Goal: Task Accomplishment & Management: Complete application form

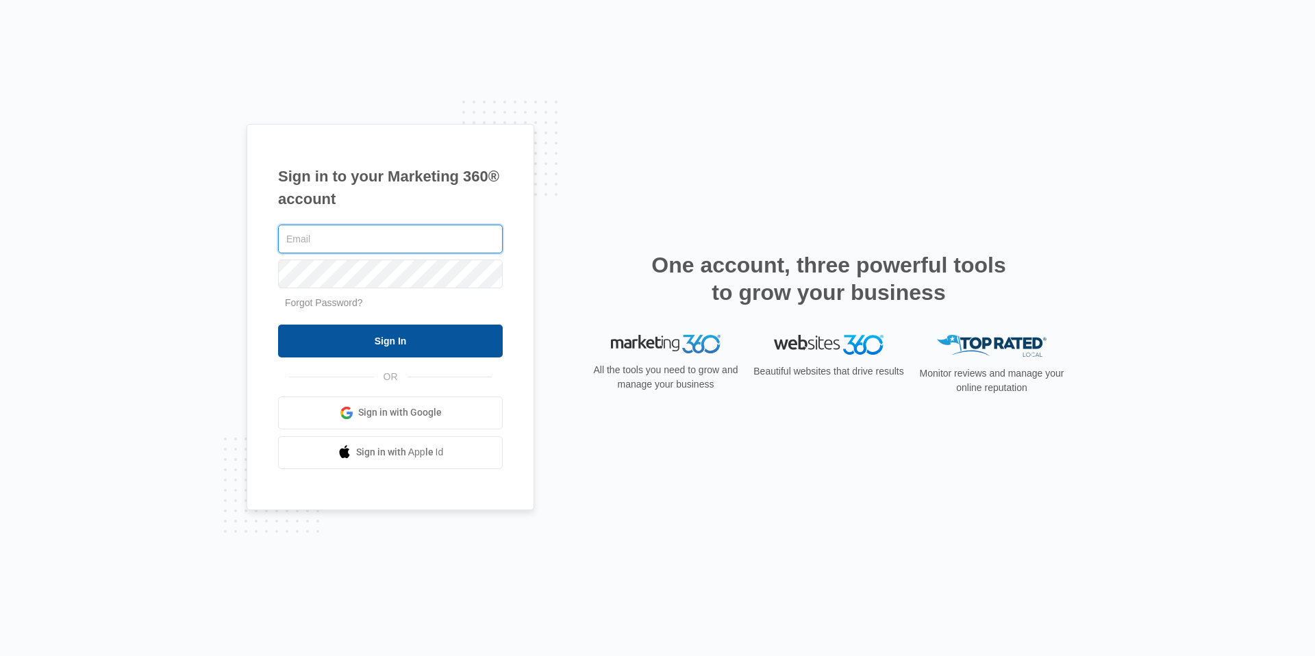
type input "[EMAIL_ADDRESS][DOMAIN_NAME]"
click at [420, 345] on input "Sign In" at bounding box center [390, 341] width 225 height 33
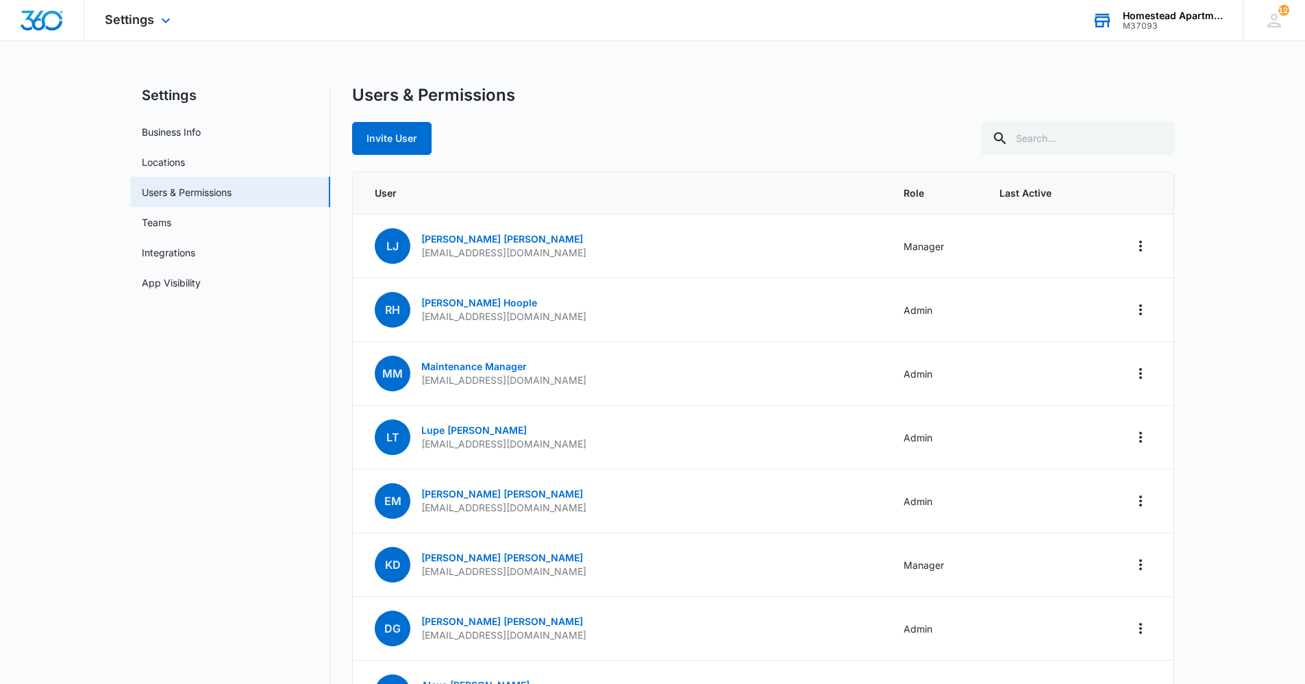
click at [1201, 18] on div "Homestead Apartments" at bounding box center [1173, 15] width 100 height 11
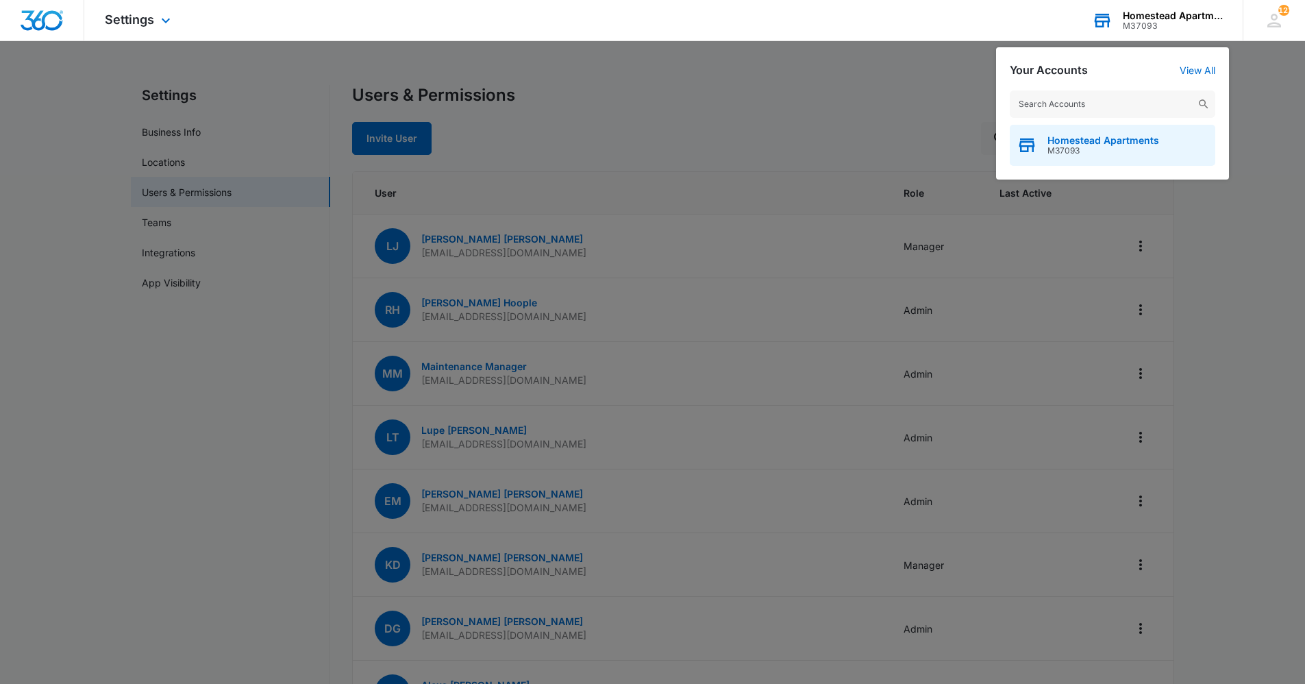
click at [1145, 135] on span "Homestead Apartments" at bounding box center [1103, 140] width 112 height 11
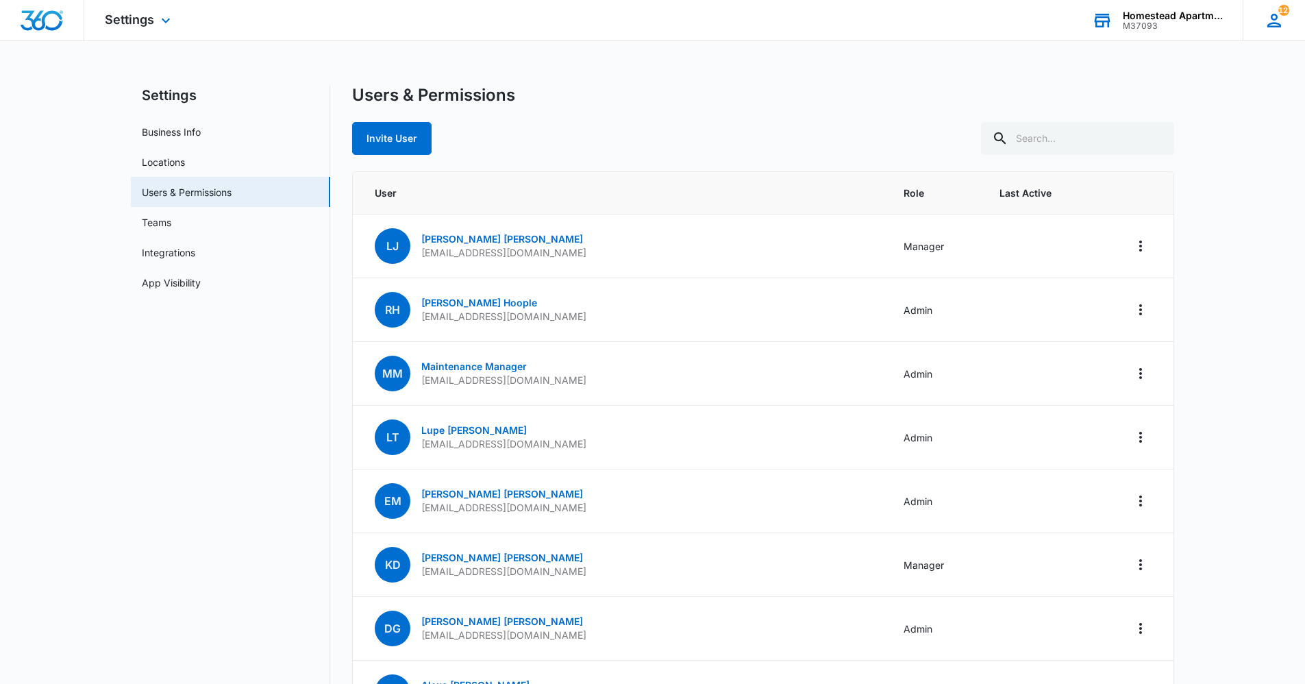
click at [1282, 21] on div "121" at bounding box center [1274, 20] width 21 height 21
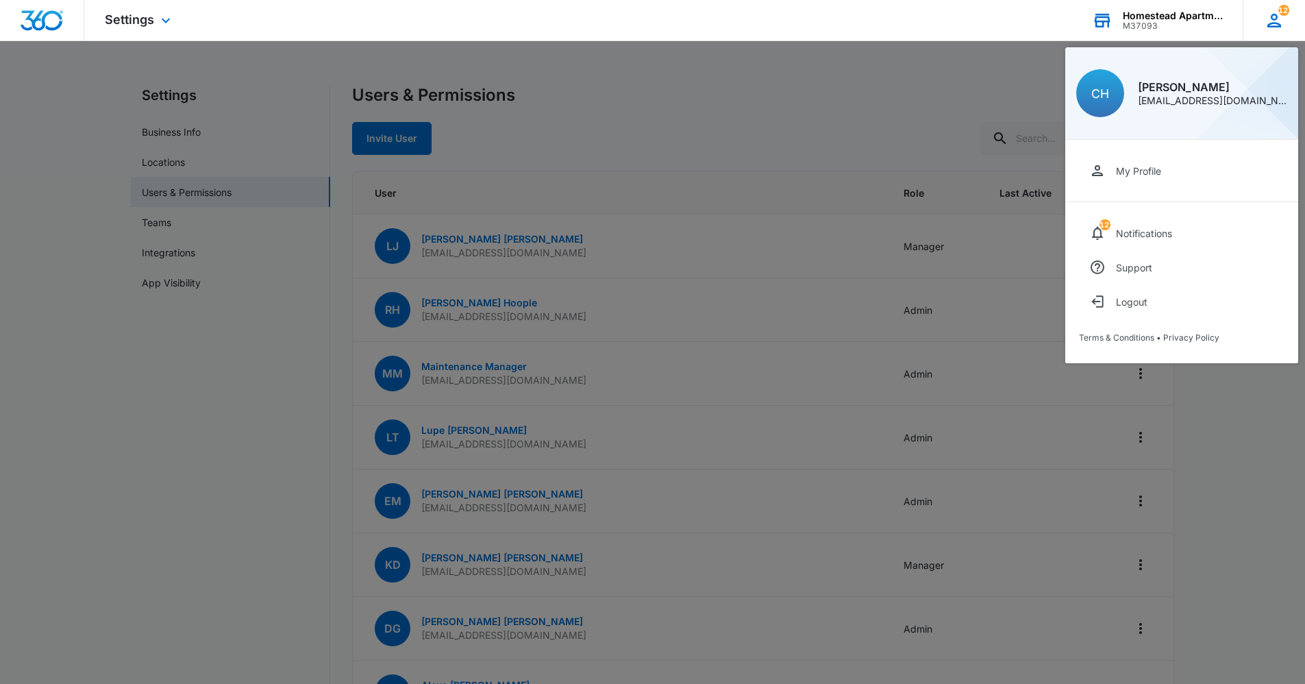
click at [1211, 114] on div "CH [PERSON_NAME] [EMAIL_ADDRESS][DOMAIN_NAME]" at bounding box center [1181, 93] width 233 height 92
click at [1178, 111] on div "CH [PERSON_NAME] [EMAIL_ADDRESS][DOMAIN_NAME]" at bounding box center [1181, 93] width 233 height 92
click at [909, 85] on div at bounding box center [652, 342] width 1305 height 684
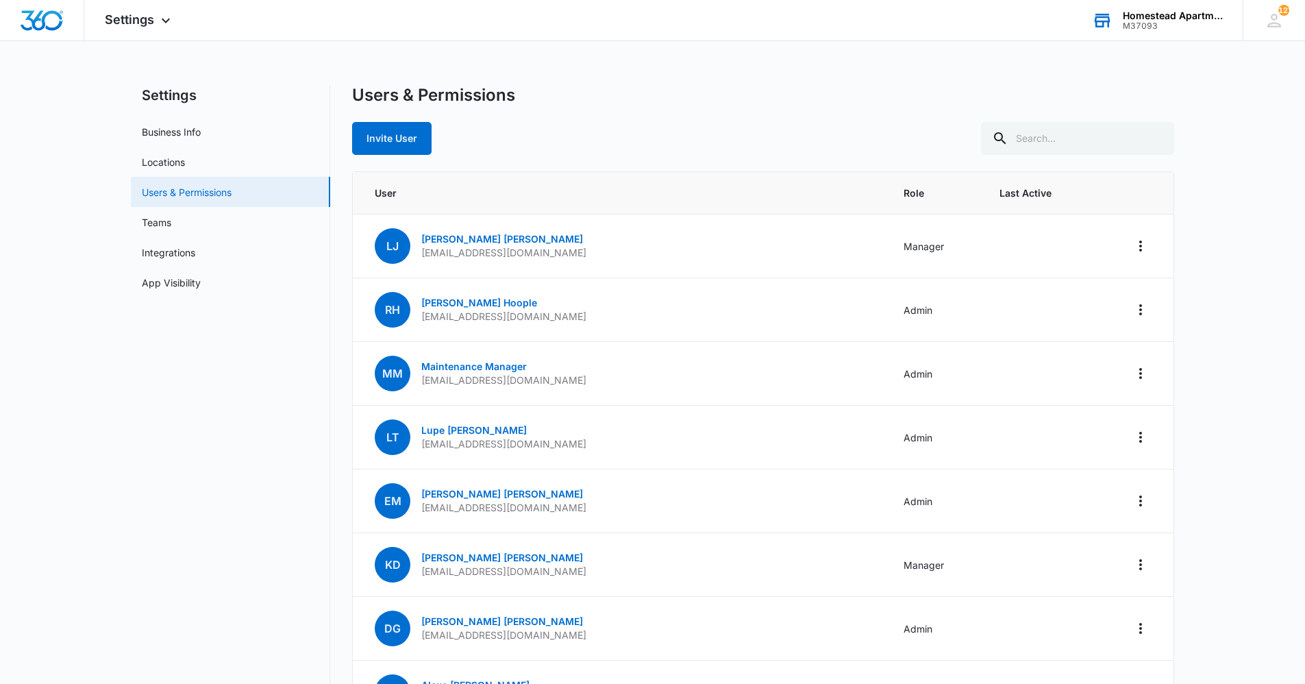
click at [176, 195] on link "Users & Permissions" at bounding box center [187, 192] width 90 height 14
click at [161, 12] on div "Settings Apps Reputation Websites Forms CRM Email Social Content Intelligence F…" at bounding box center [139, 20] width 110 height 40
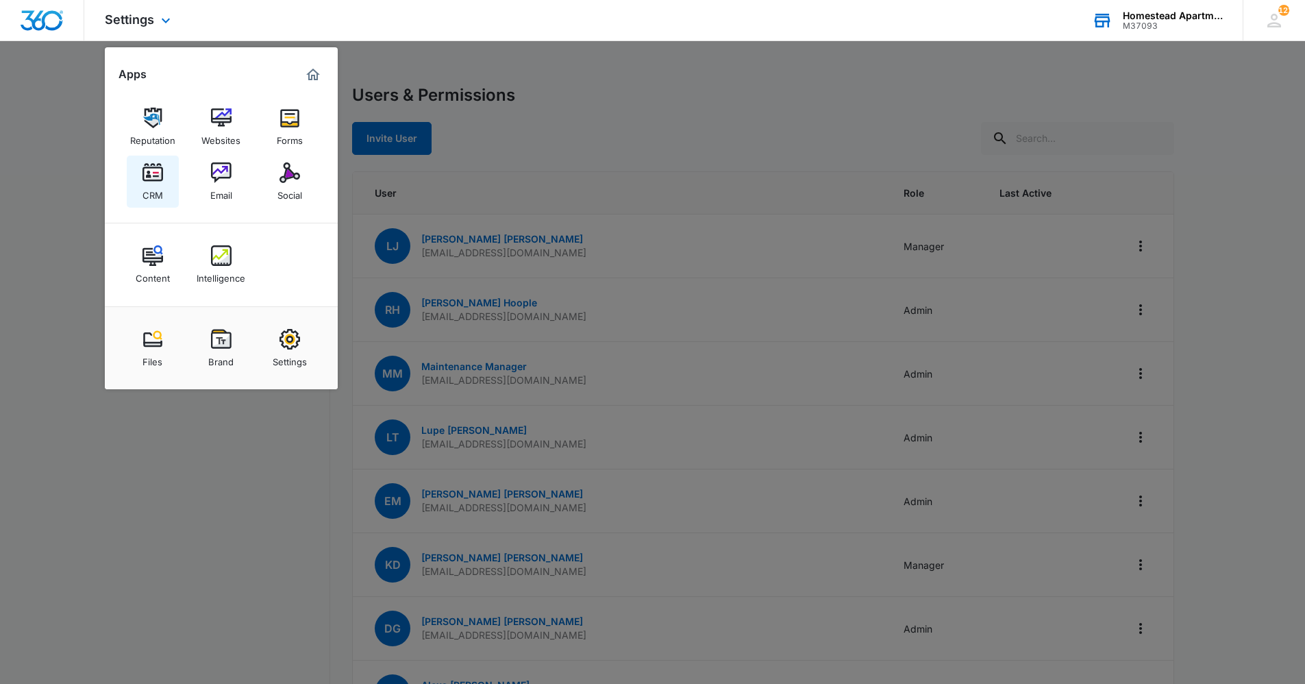
click at [155, 186] on div "CRM" at bounding box center [152, 192] width 21 height 18
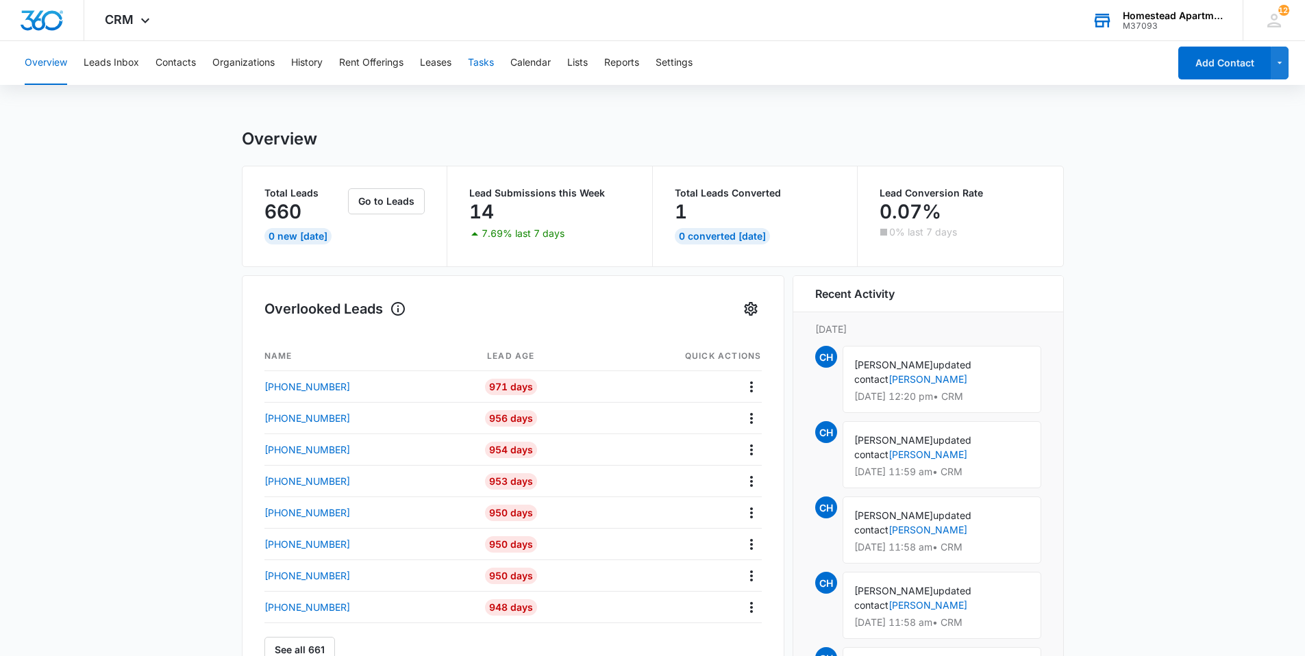
click at [487, 64] on button "Tasks" at bounding box center [481, 63] width 26 height 44
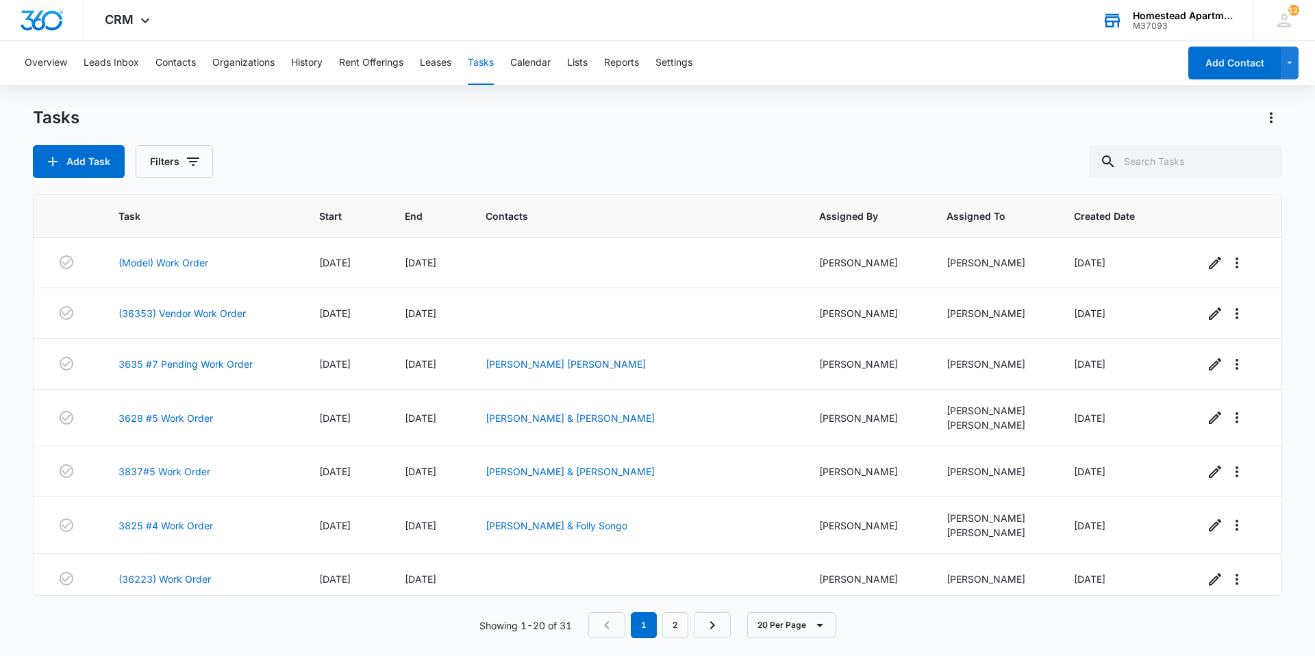
click at [484, 64] on button "Tasks" at bounding box center [481, 63] width 26 height 44
click at [1156, 160] on input "text" at bounding box center [1185, 161] width 193 height 33
click at [92, 163] on button "Add Task" at bounding box center [79, 161] width 92 height 33
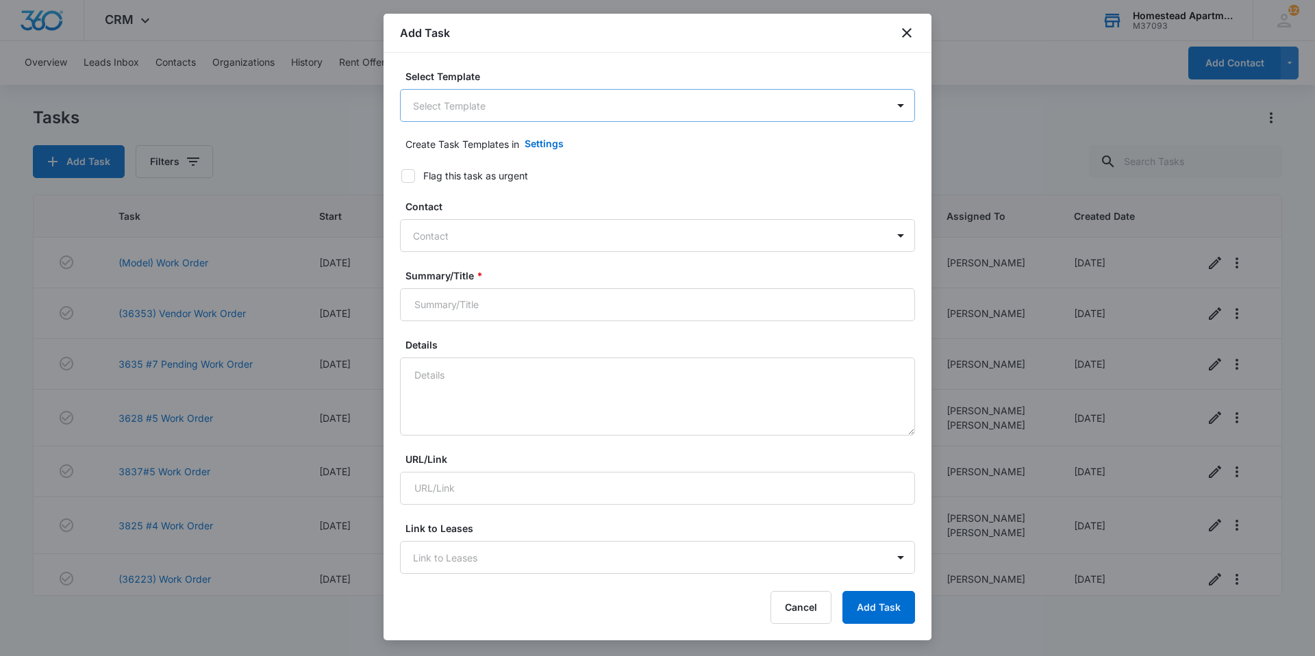
click at [509, 110] on body "CRM Apps Reputation Websites Forms CRM Email Social Content Intelligence Files …" at bounding box center [657, 328] width 1315 height 656
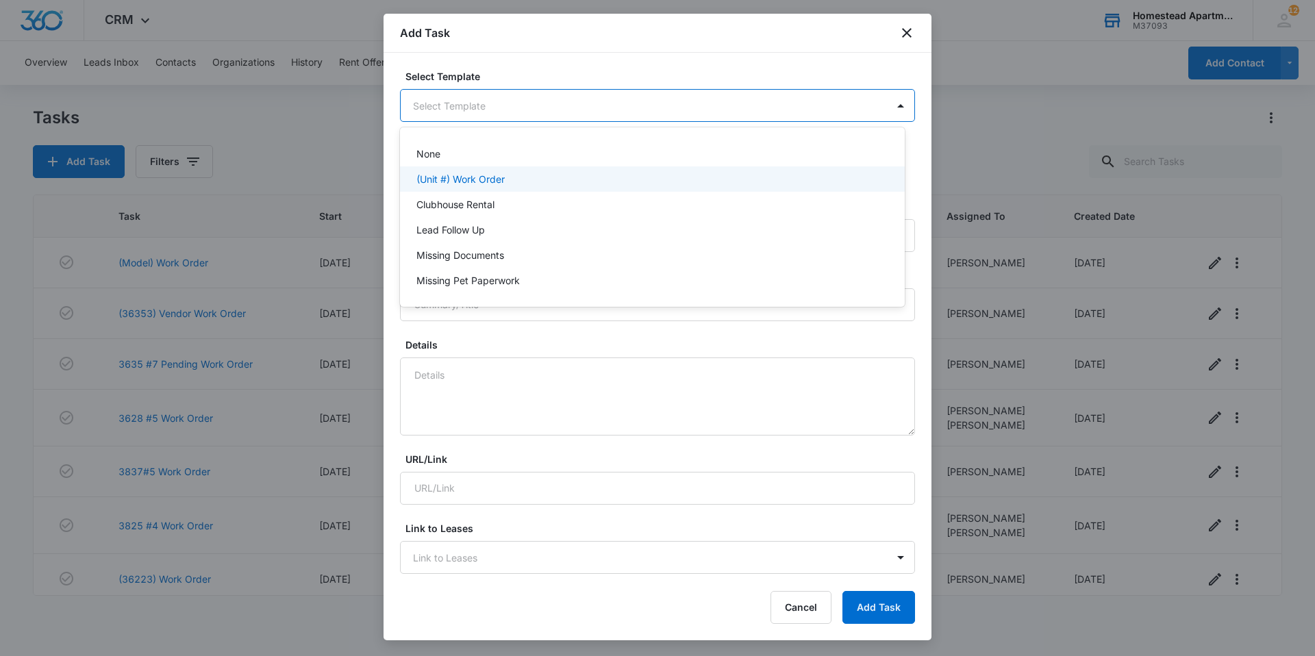
click at [504, 182] on p "(Unit #) Work Order" at bounding box center [461, 179] width 88 height 14
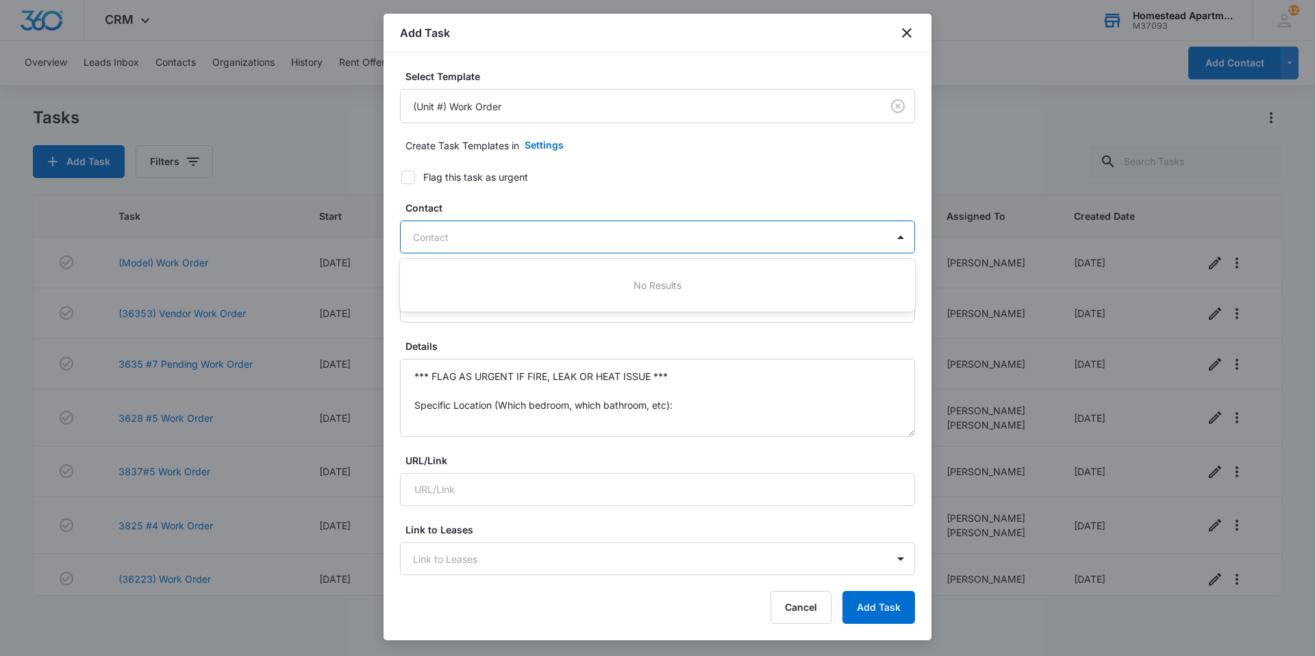
click at [454, 235] on div at bounding box center [649, 237] width 473 height 17
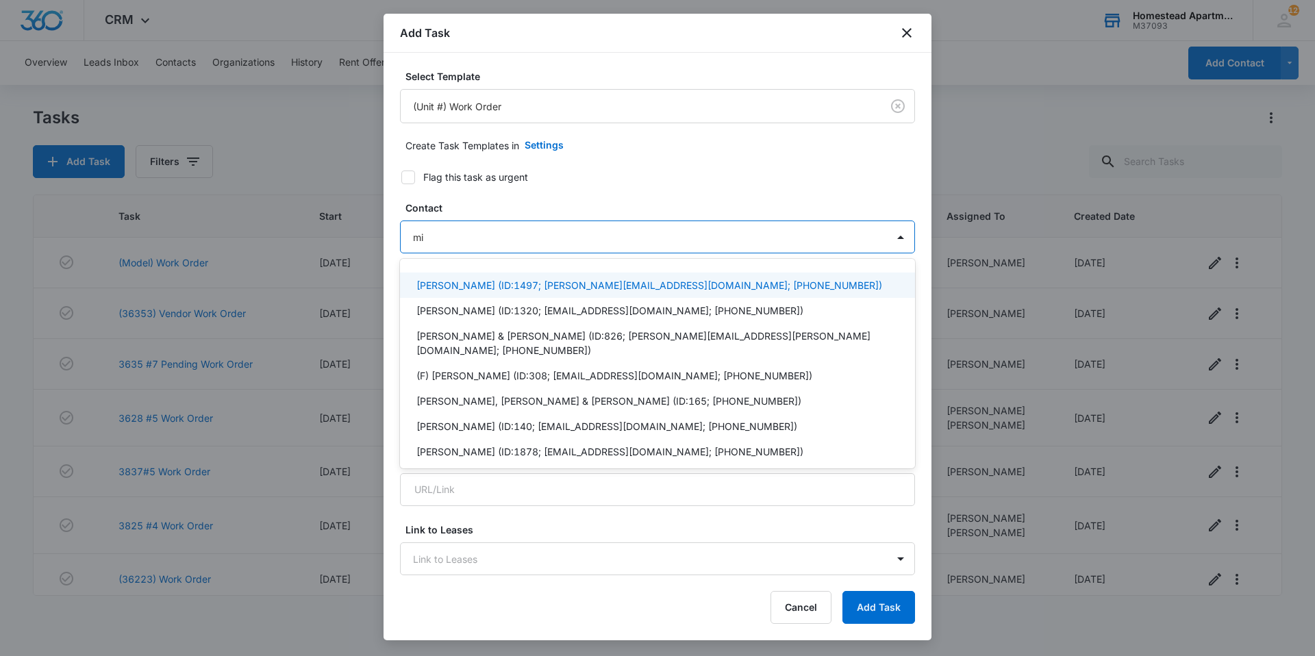
type input "m"
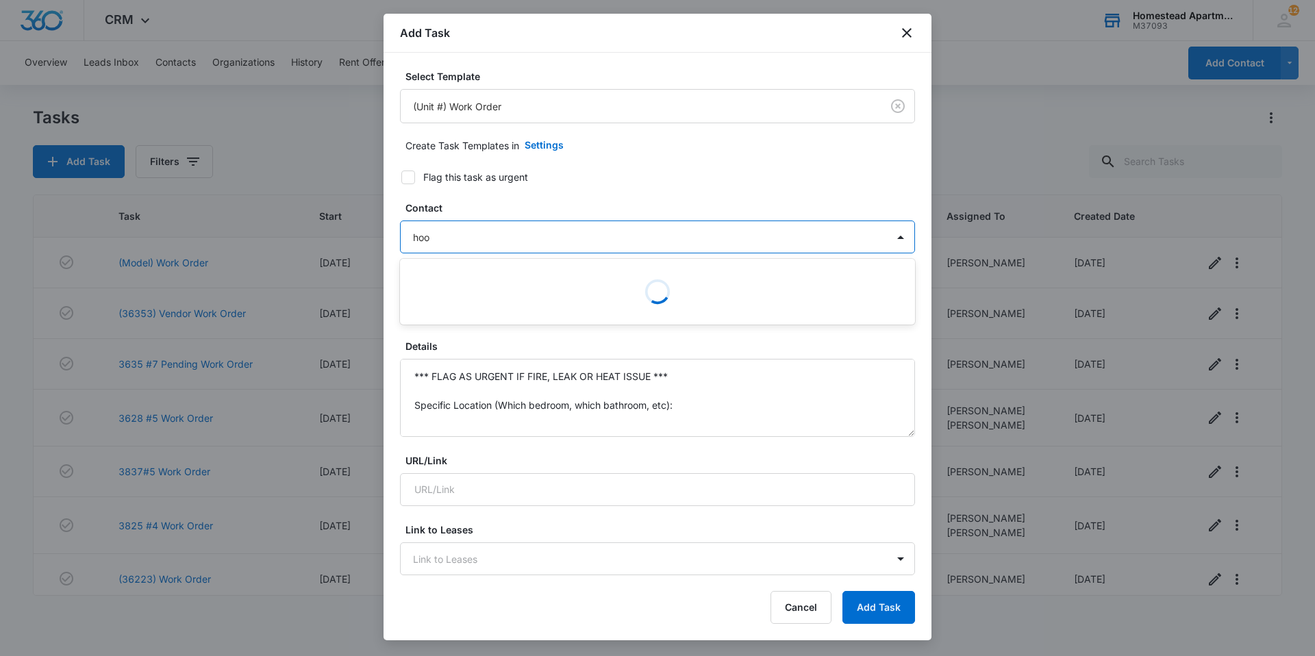
type input "hoop"
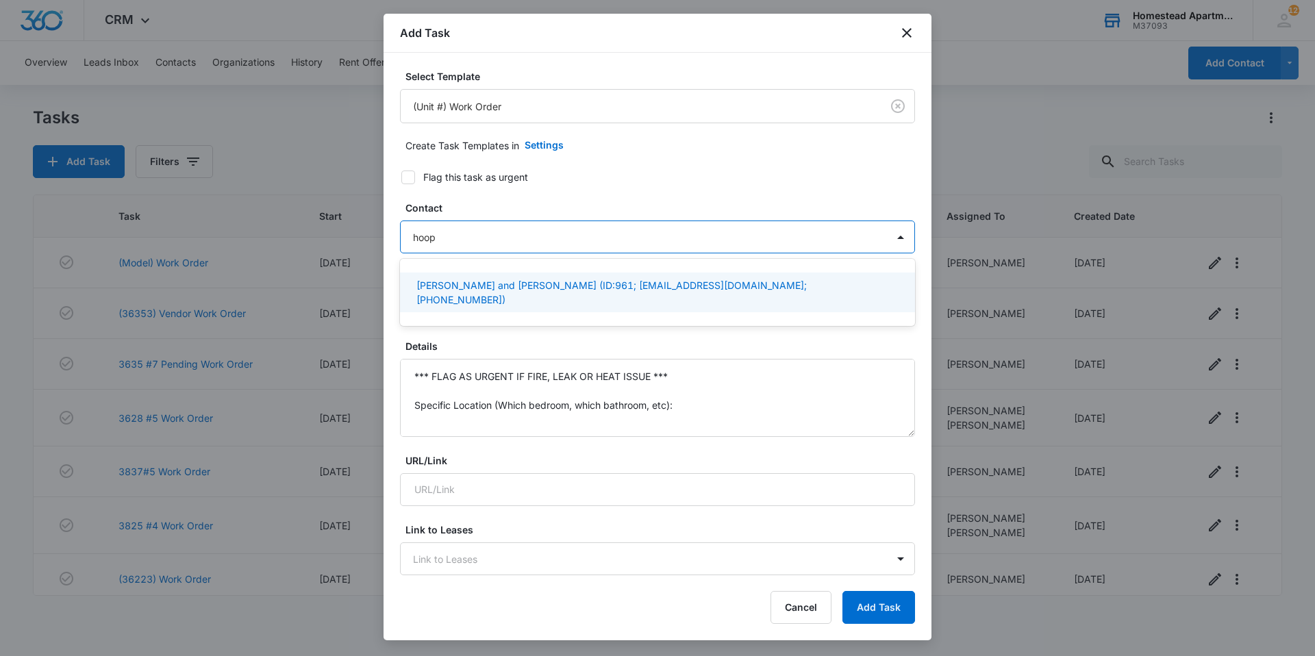
click at [551, 297] on div "[PERSON_NAME] and [PERSON_NAME] (ID:961; [EMAIL_ADDRESS][DOMAIN_NAME]; [PHONE_N…" at bounding box center [657, 293] width 515 height 40
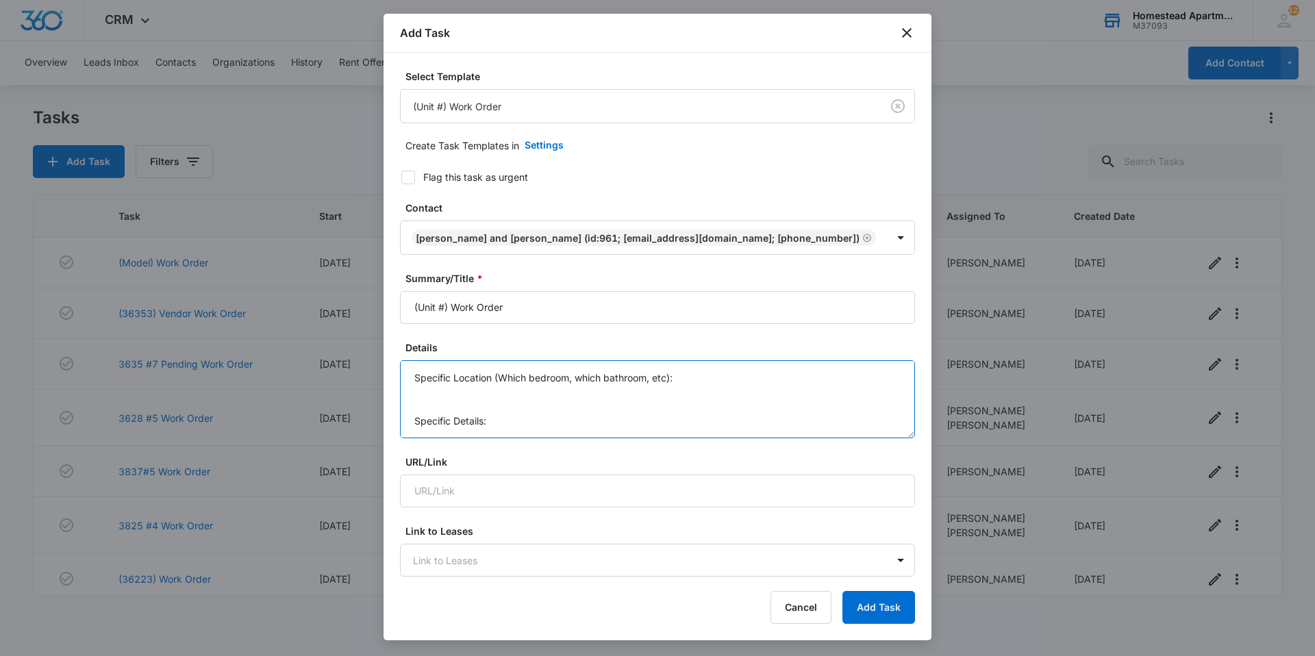
scroll to position [101, 0]
drag, startPoint x: 411, startPoint y: 377, endPoint x: 688, endPoint y: 439, distance: 283.7
click at [688, 439] on form "Select Template (Unit #) Work Order Create Task Templates in Settings Flag this…" at bounding box center [657, 669] width 515 height 1200
type textarea "please Spray for yellow jackets, they have a lot"
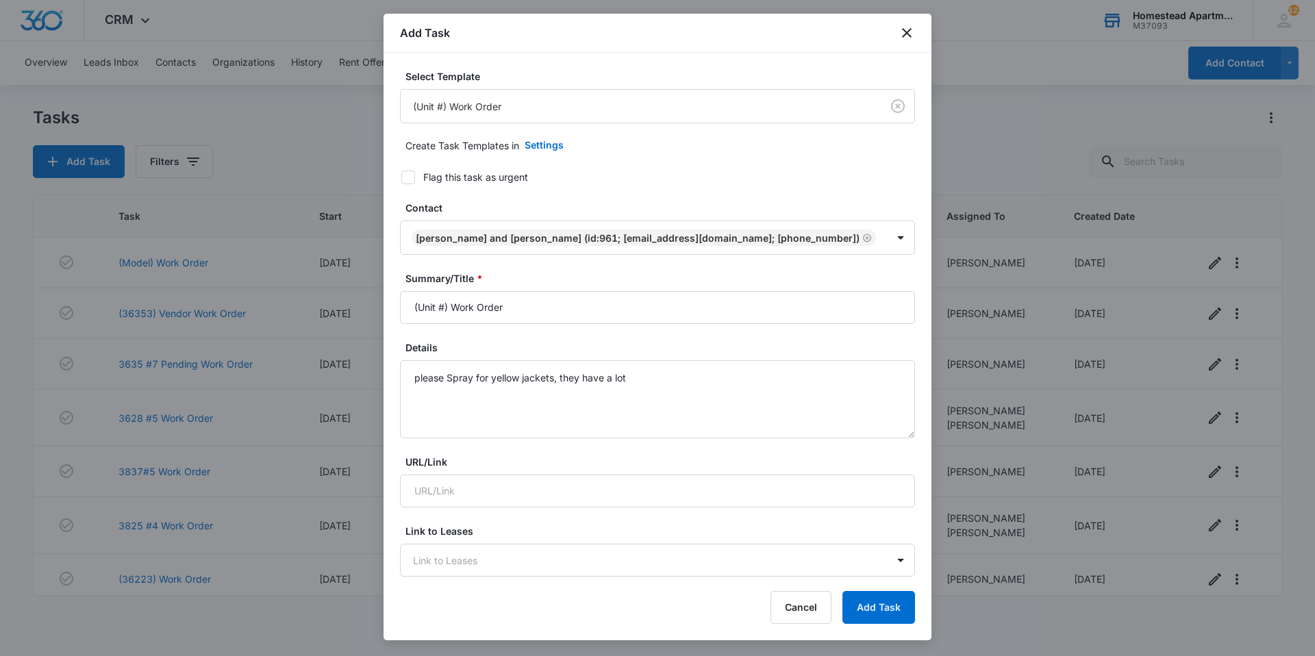
click at [904, 24] on div "Add Task" at bounding box center [658, 33] width 548 height 39
click at [904, 30] on icon "close" at bounding box center [907, 33] width 10 height 10
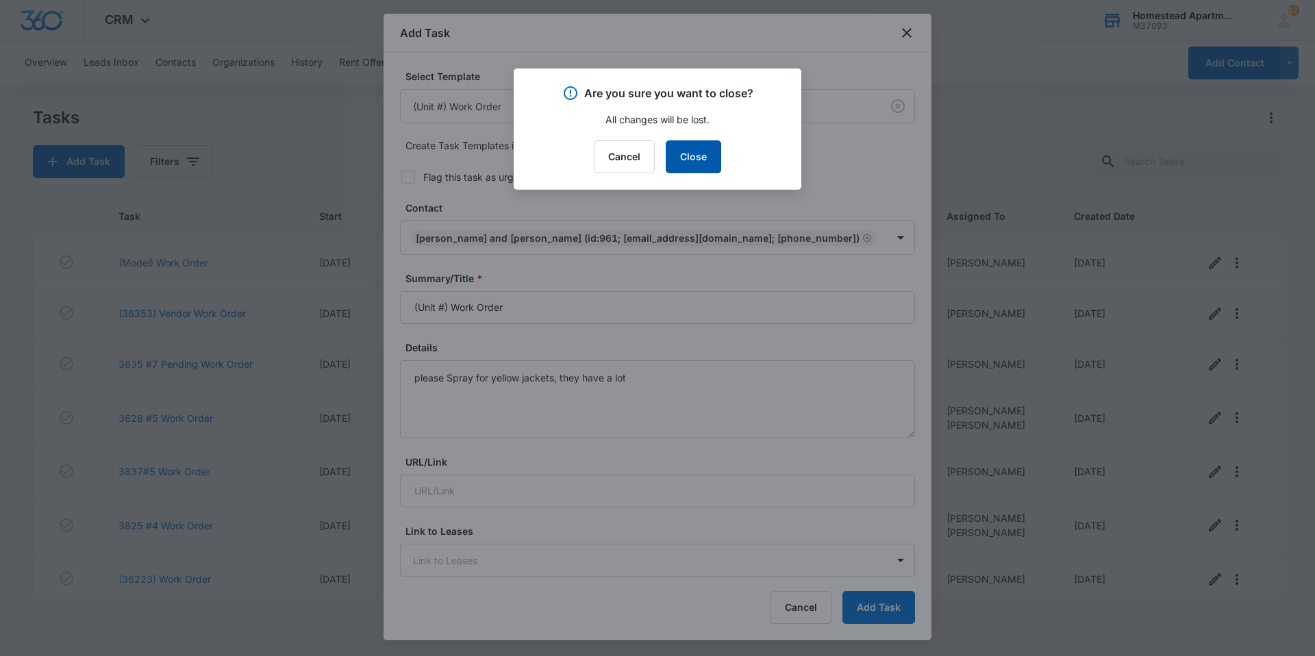
click at [706, 156] on button "Close" at bounding box center [693, 156] width 55 height 33
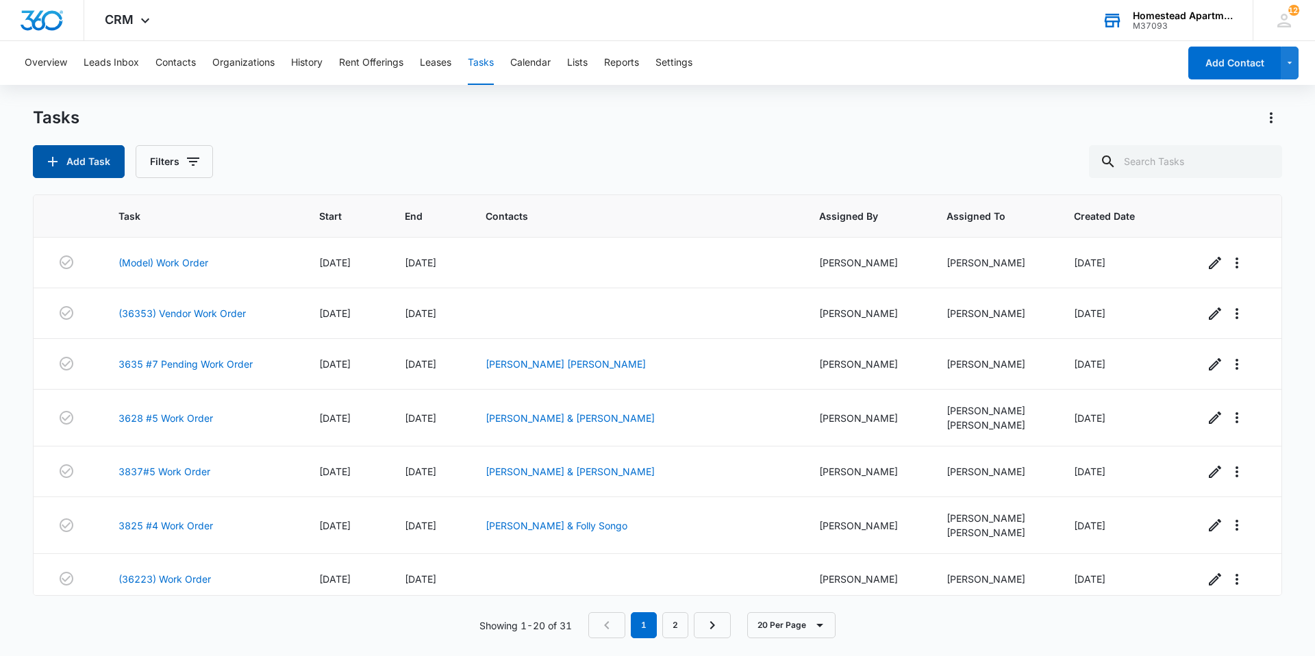
click at [66, 155] on button "Add Task" at bounding box center [79, 161] width 92 height 33
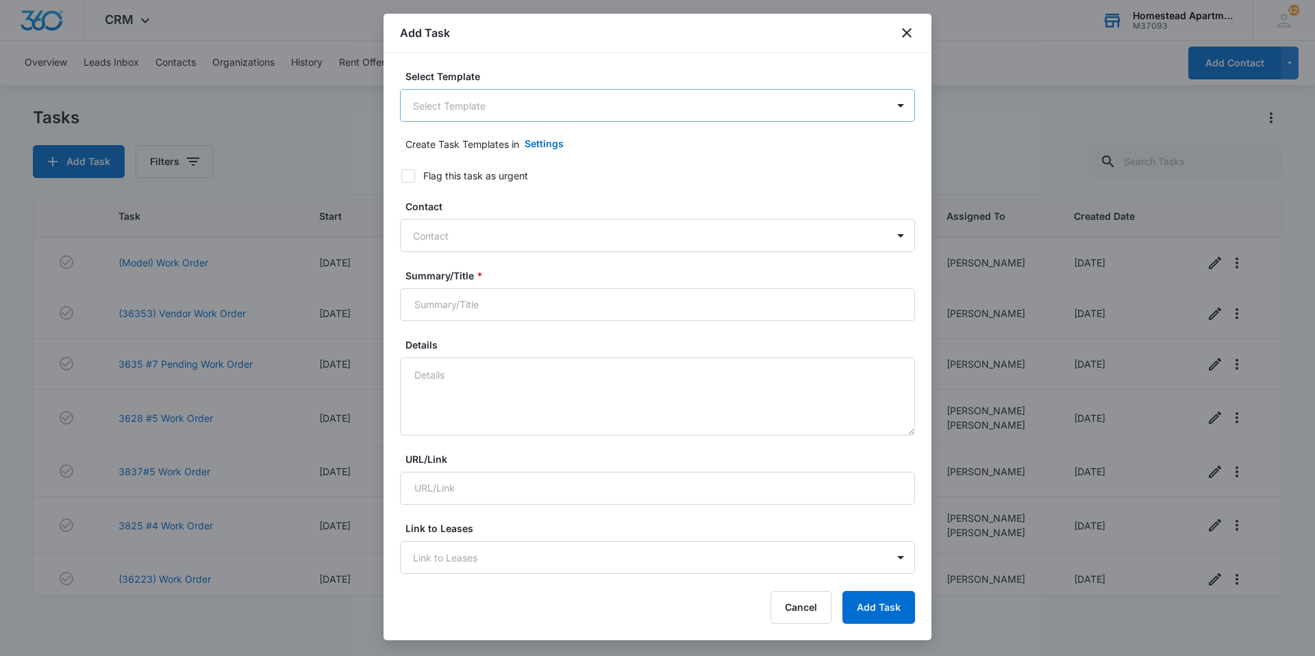
click at [493, 103] on body "CRM Apps Reputation Websites Forms CRM Email Social Content Intelligence Files …" at bounding box center [657, 328] width 1315 height 656
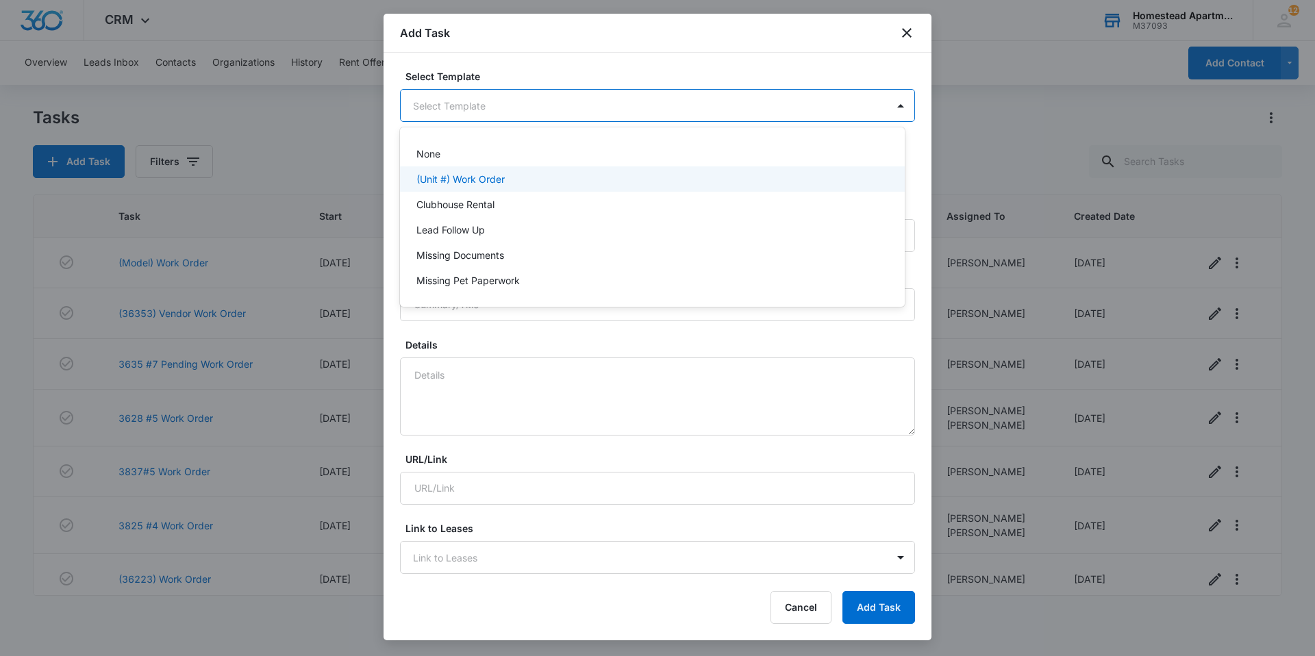
click at [484, 184] on p "(Unit #) Work Order" at bounding box center [461, 179] width 88 height 14
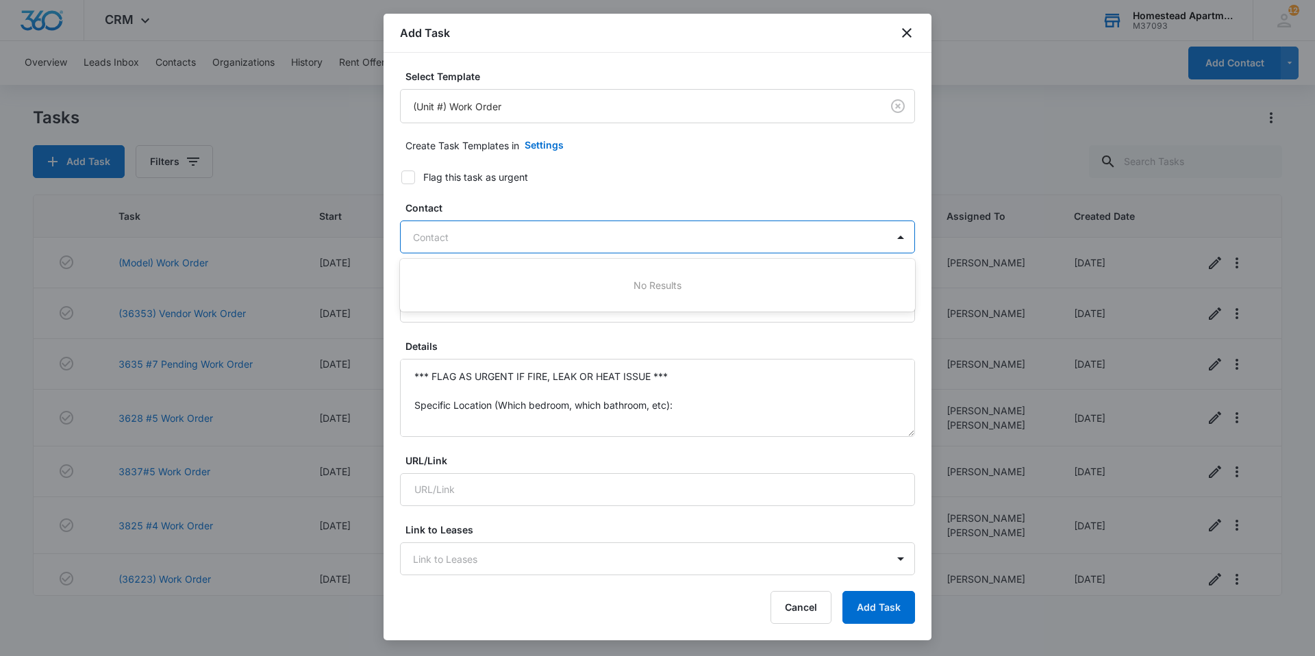
click at [501, 230] on div "Contact" at bounding box center [644, 237] width 486 height 31
click at [500, 240] on div at bounding box center [649, 237] width 473 height 17
type input "hoop"
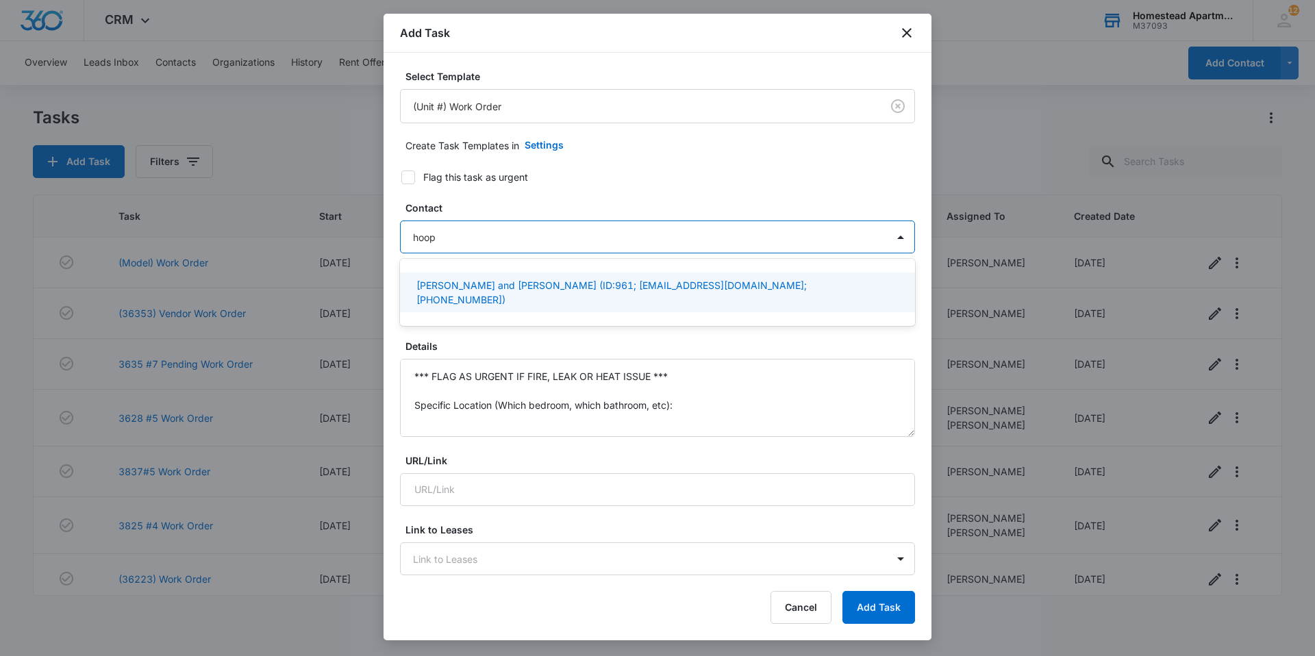
click at [536, 288] on p "[PERSON_NAME] and [PERSON_NAME] (ID:961; [EMAIL_ADDRESS][DOMAIN_NAME]; [PHONE_N…" at bounding box center [657, 292] width 480 height 29
click at [727, 175] on label "Flag this task as urgent" at bounding box center [649, 177] width 515 height 14
click at [401, 175] on input "Flag this task as urgent" at bounding box center [397, 178] width 10 height 10
checkbox input "true"
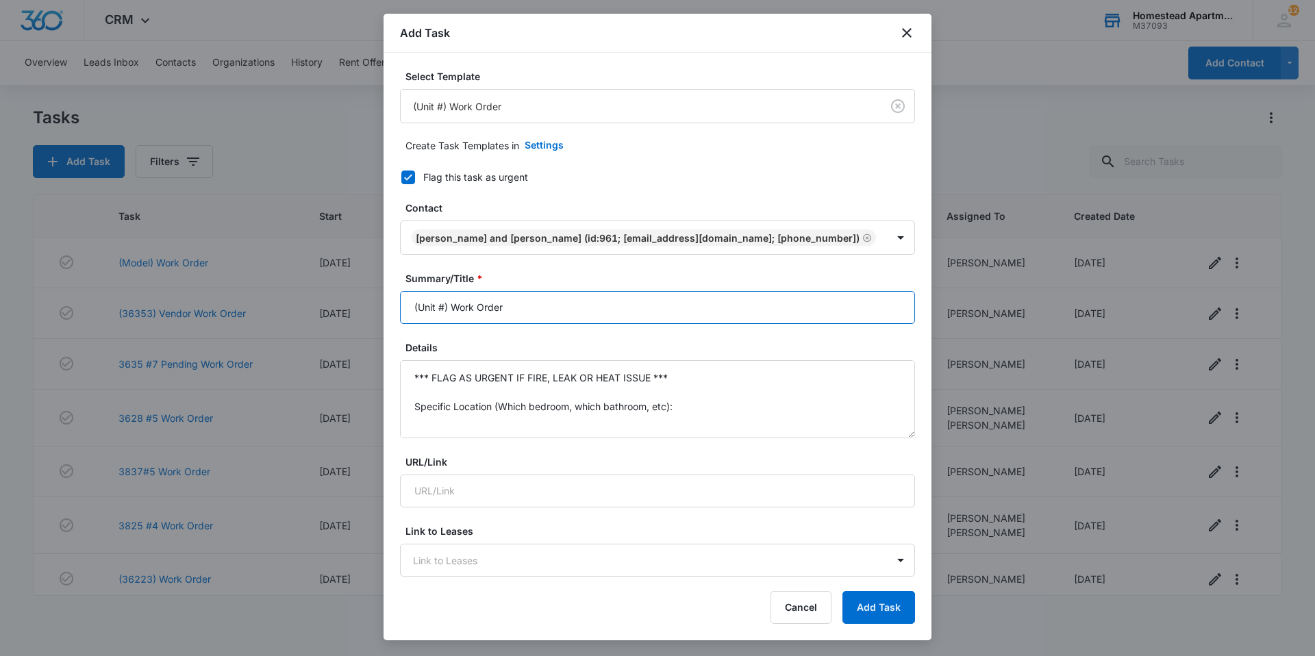
drag, startPoint x: 532, startPoint y: 314, endPoint x: 390, endPoint y: 339, distance: 144.1
click at [390, 339] on div "Select Template (Unit #) Work Order Create Task Templates in Settings Flag this…" at bounding box center [658, 315] width 548 height 525
type input "3714 #5 Work Order"
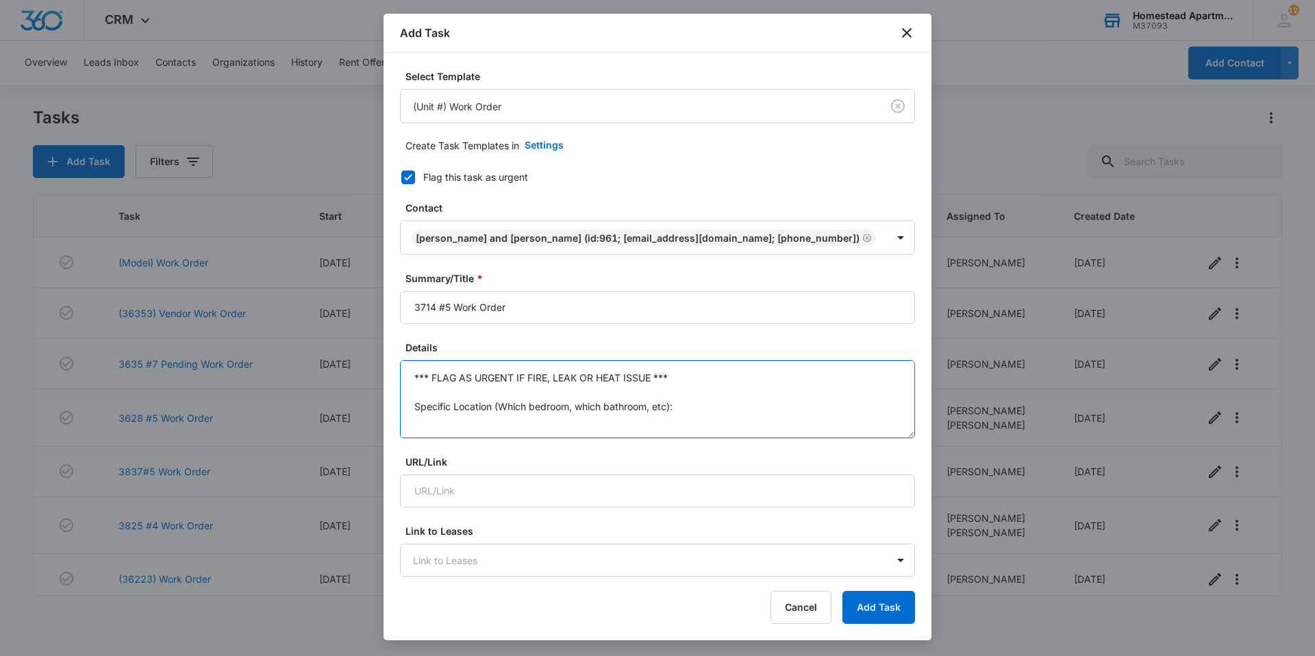
drag, startPoint x: 680, startPoint y: 408, endPoint x: 390, endPoint y: 367, distance: 292.7
click at [390, 367] on div "Select Template (Unit #) Work Order Create Task Templates in Settings Flag this…" at bounding box center [658, 315] width 548 height 525
click at [515, 428] on textarea "Specific Details:" at bounding box center [657, 399] width 515 height 78
click at [514, 427] on textarea "Specific Details:" at bounding box center [657, 399] width 515 height 78
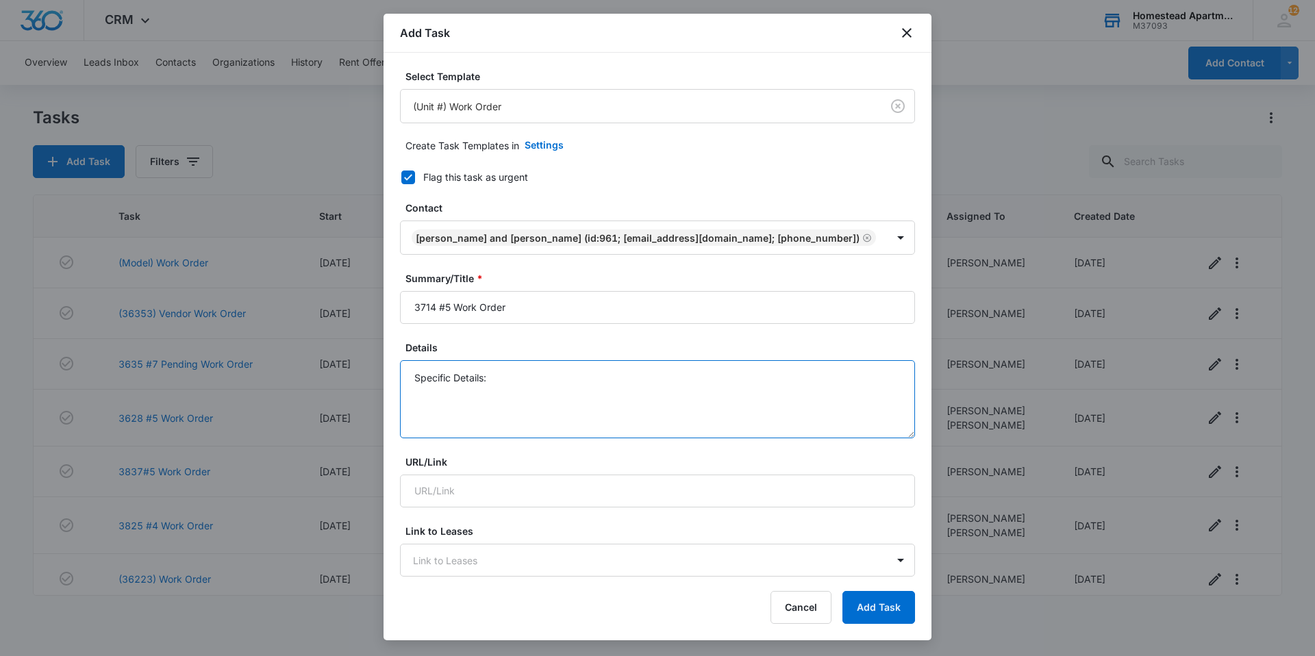
drag, startPoint x: 506, startPoint y: 415, endPoint x: 373, endPoint y: 434, distance: 134.2
click at [373, 434] on body "CRM Apps Reputation Websites Forms CRM Email Social Content Intelligence Files …" at bounding box center [657, 328] width 1315 height 656
type textarea "S"
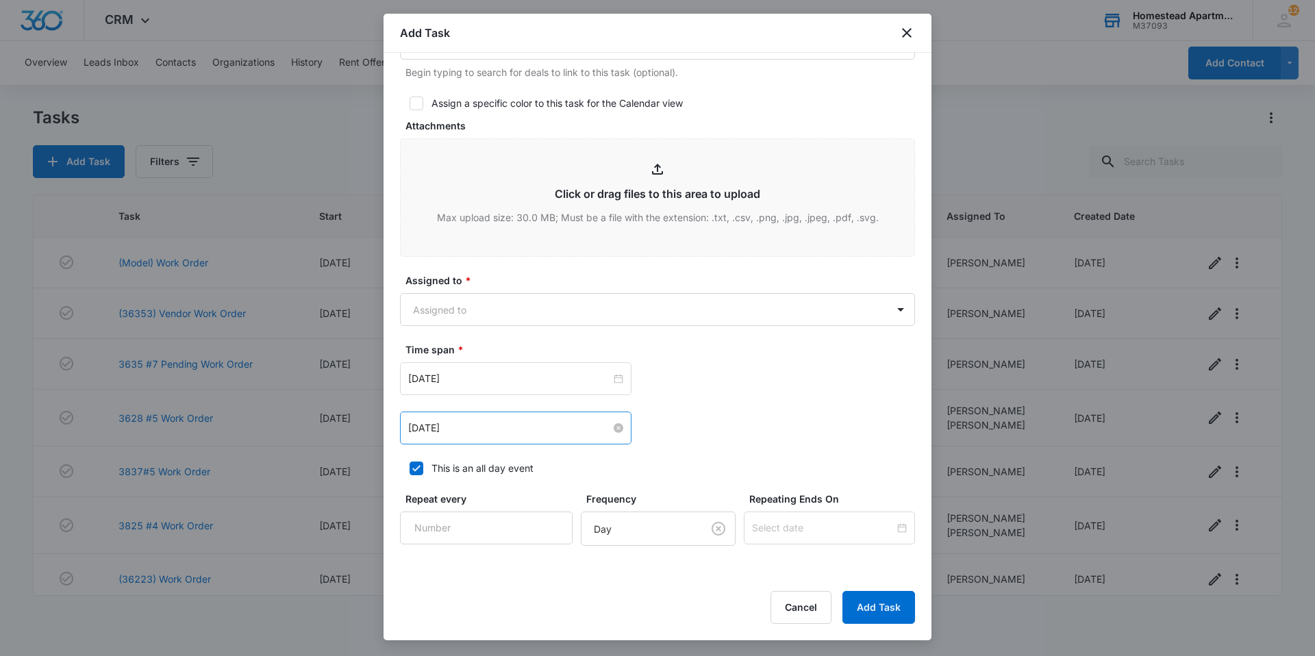
scroll to position [617, 0]
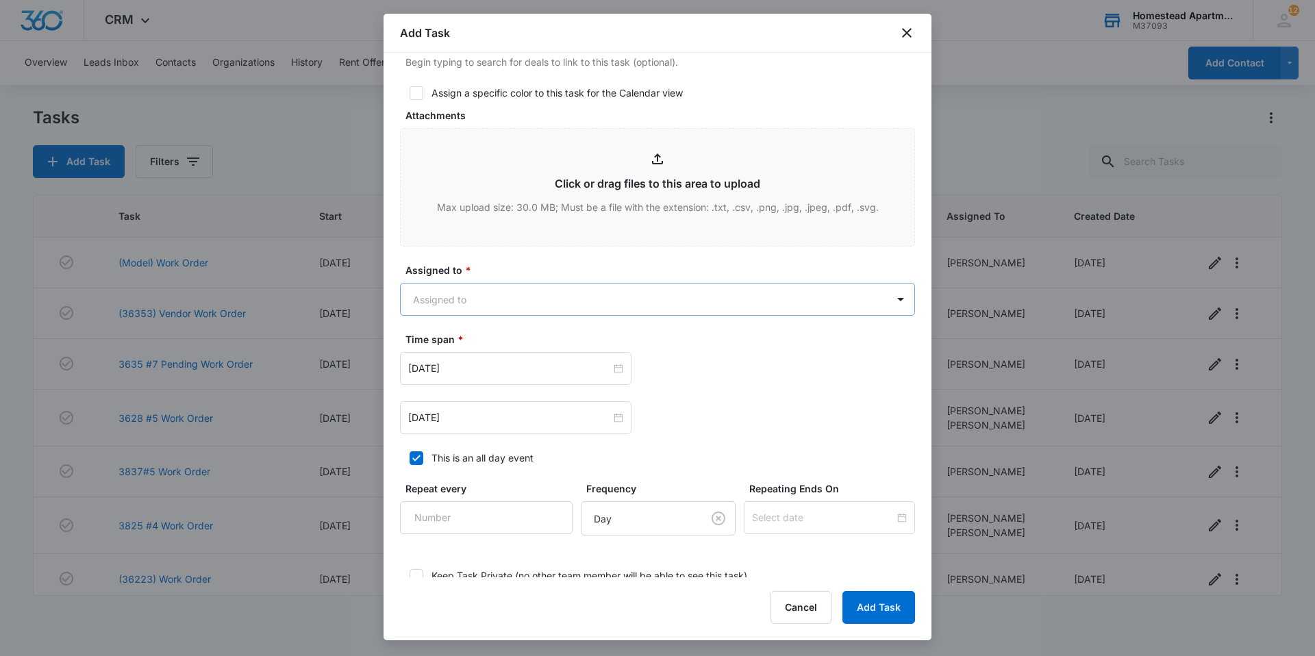
type textarea "Please have spray for bugs, they are at her door. They are in the crease of the…"
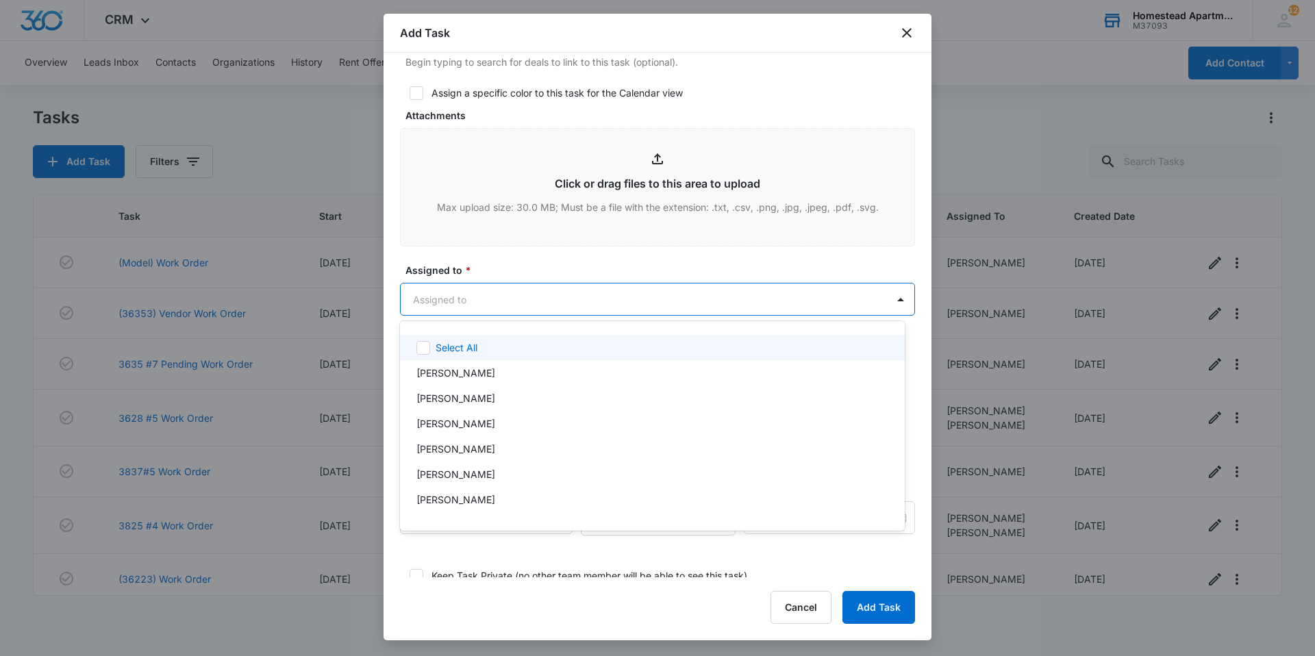
click at [473, 297] on body "CRM Apps Reputation Websites Forms CRM Email Social Content Intelligence Files …" at bounding box center [657, 328] width 1315 height 656
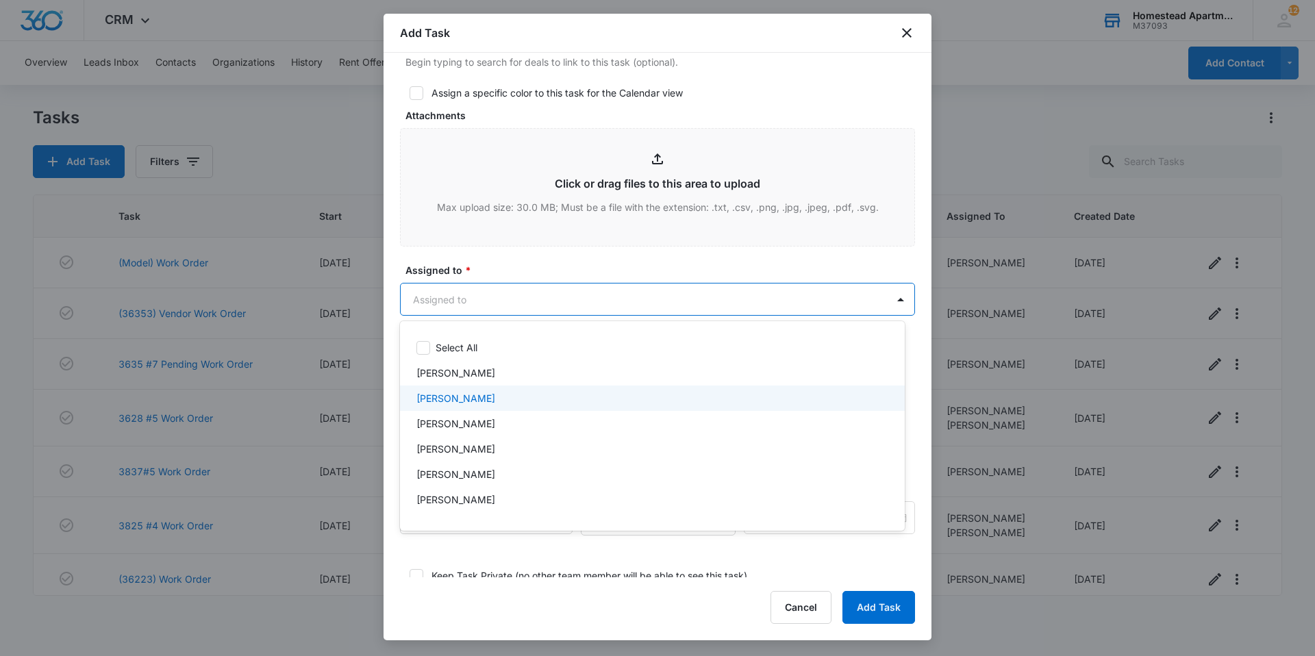
click at [474, 399] on p "[PERSON_NAME]" at bounding box center [456, 398] width 79 height 14
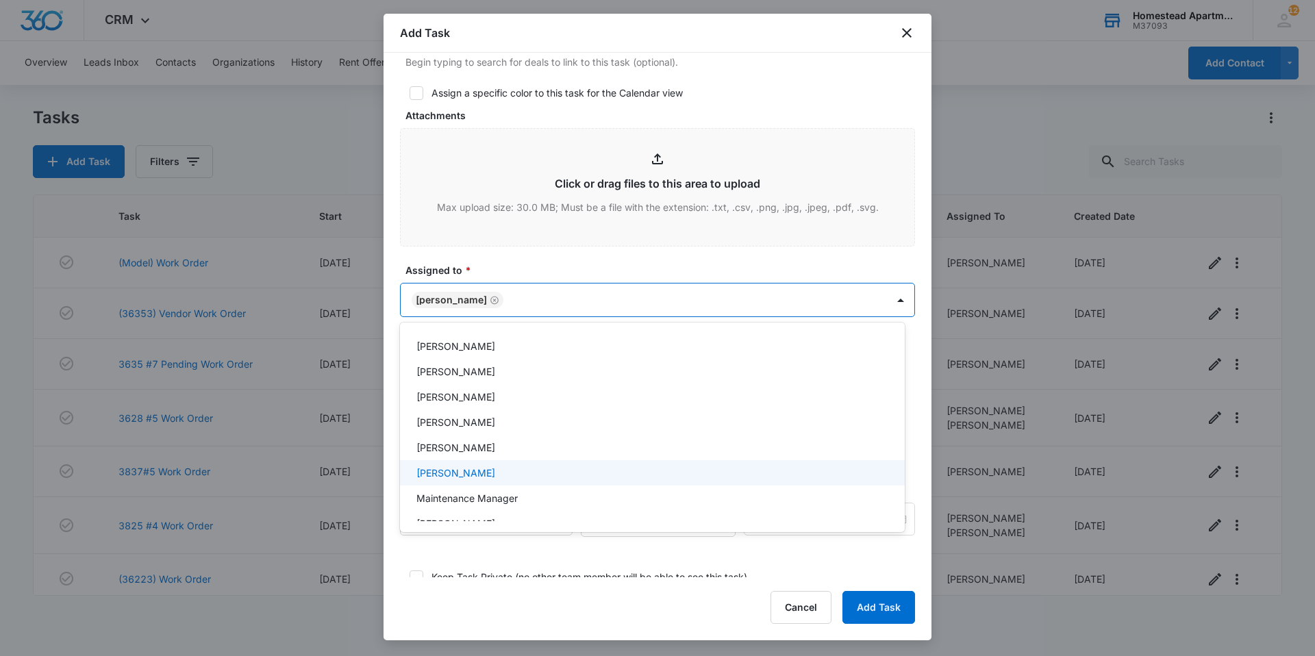
scroll to position [225, 0]
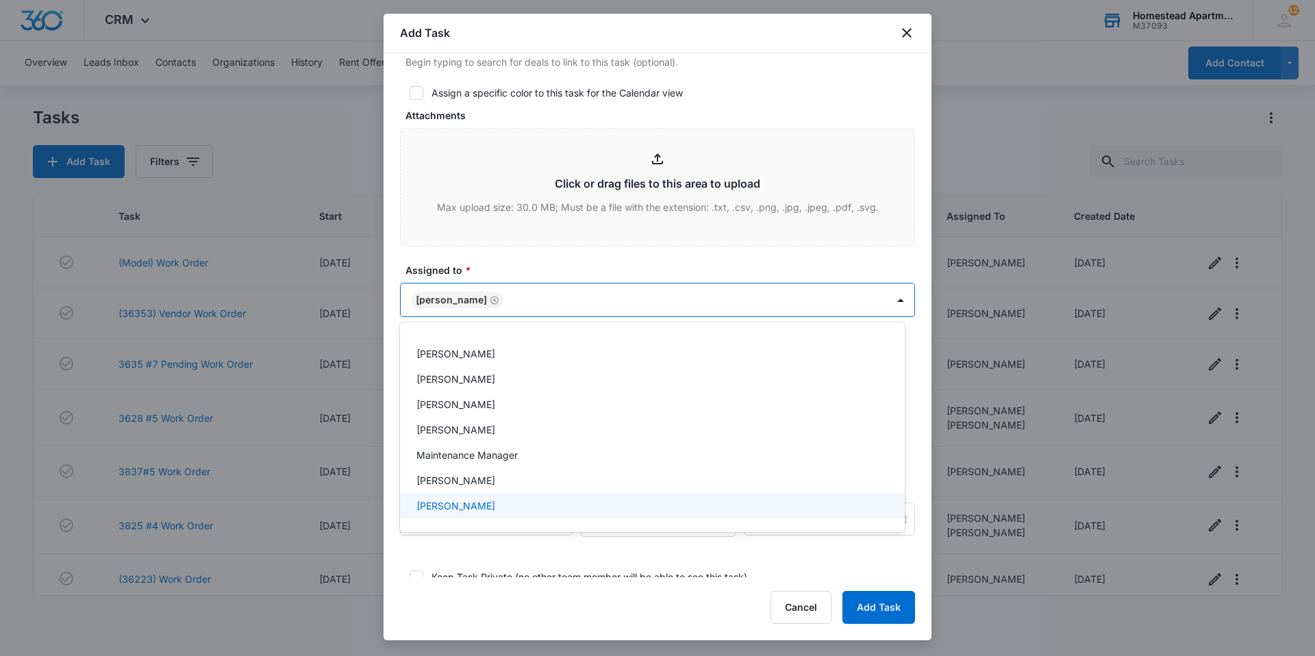
click at [547, 508] on div "[PERSON_NAME]" at bounding box center [651, 506] width 469 height 14
click at [635, 256] on div at bounding box center [657, 328] width 1315 height 656
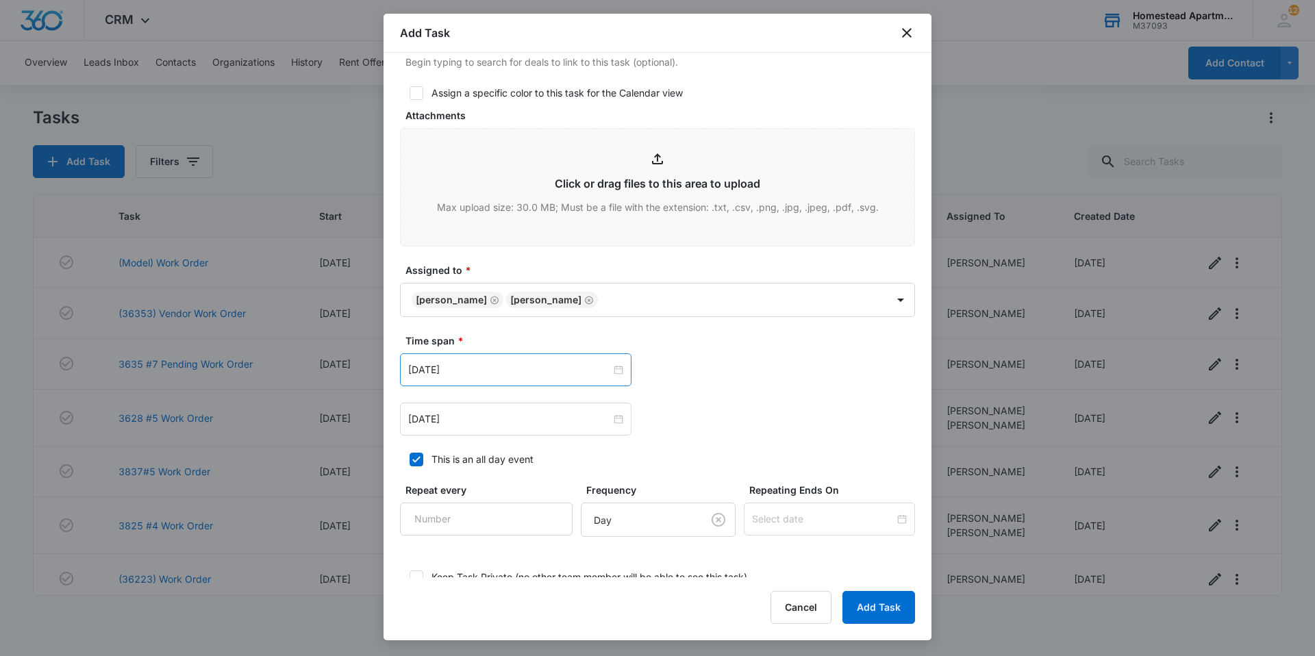
click at [562, 377] on div "[DATE]" at bounding box center [516, 369] width 232 height 33
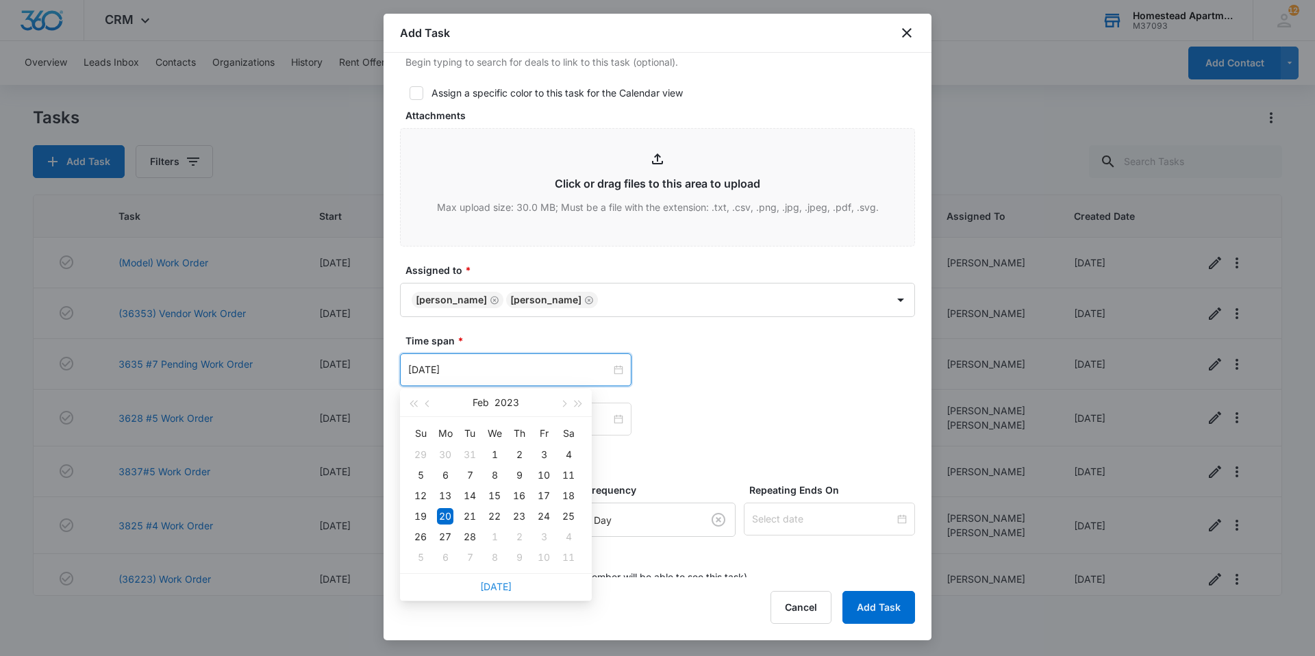
click at [500, 592] on link "[DATE]" at bounding box center [496, 587] width 32 height 12
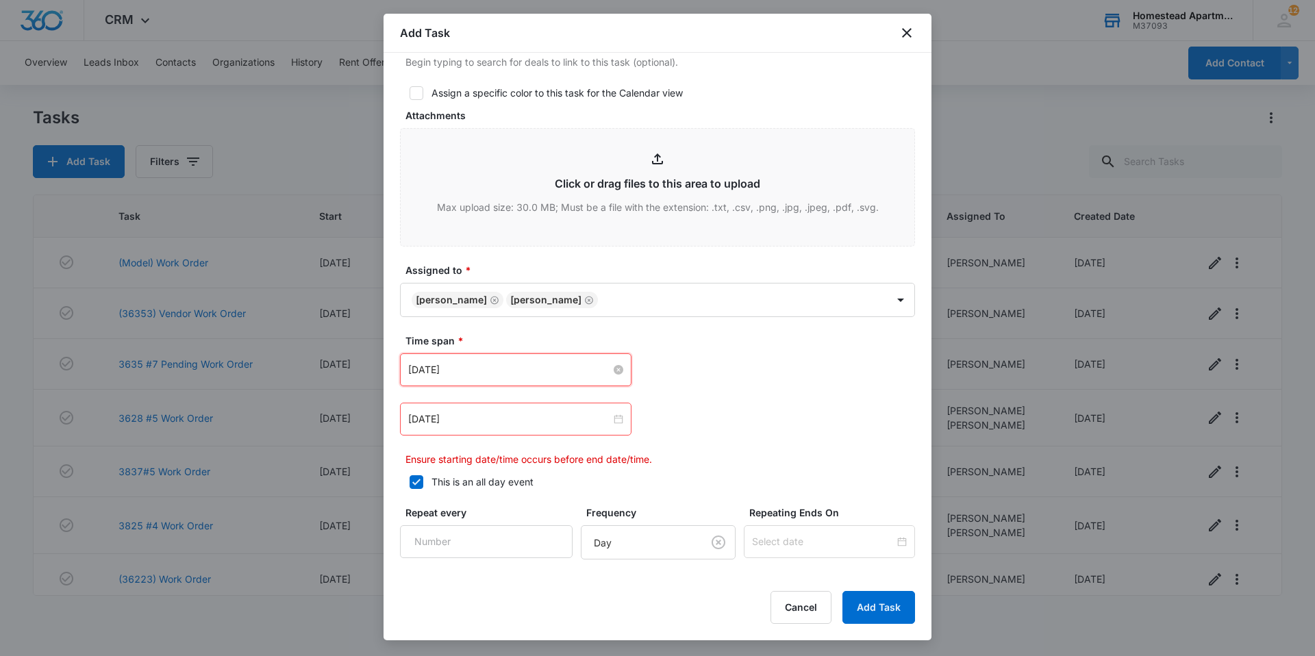
click at [437, 370] on input "[DATE]" at bounding box center [509, 369] width 203 height 15
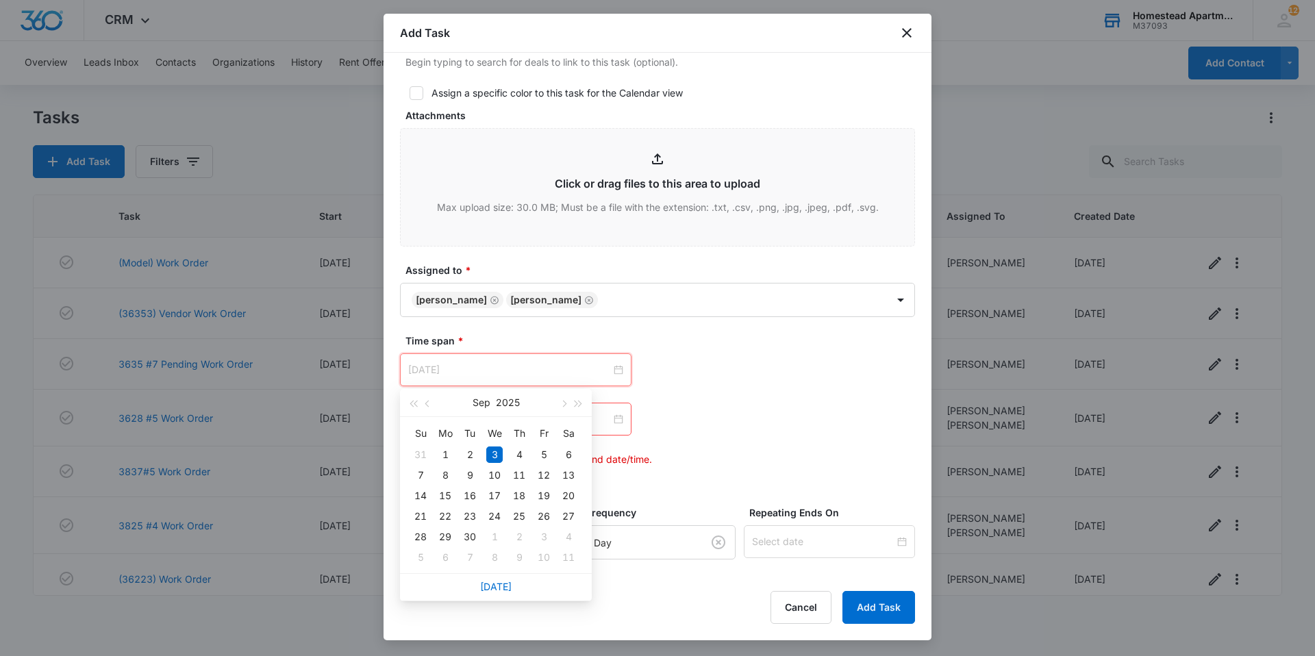
type input "[DATE]"
click at [495, 451] on div "3" at bounding box center [494, 455] width 16 height 16
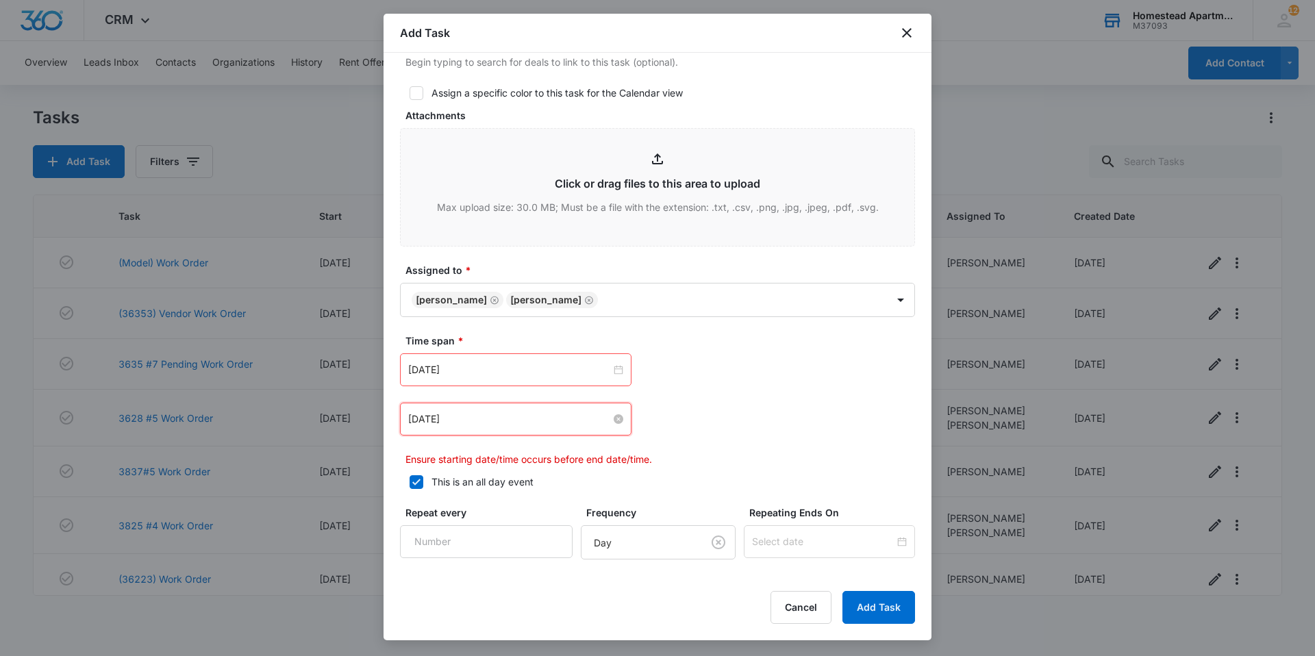
click at [478, 419] on input "[DATE]" at bounding box center [509, 419] width 203 height 15
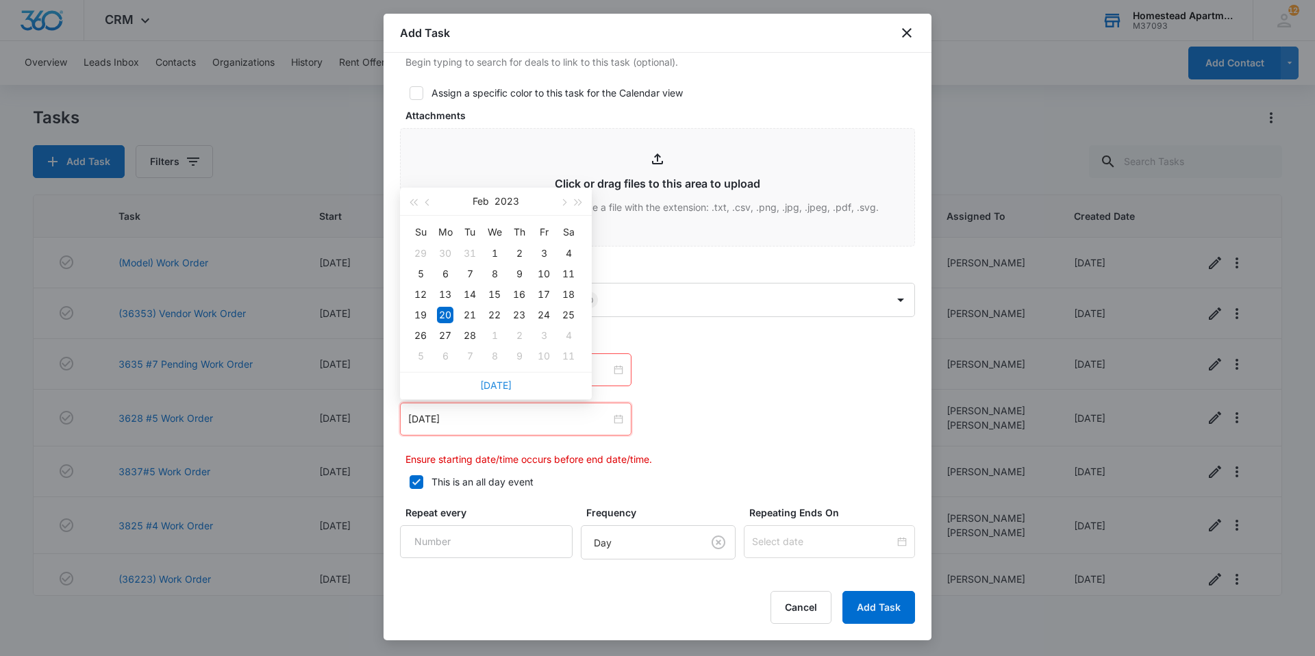
click at [490, 387] on link "[DATE]" at bounding box center [496, 386] width 32 height 12
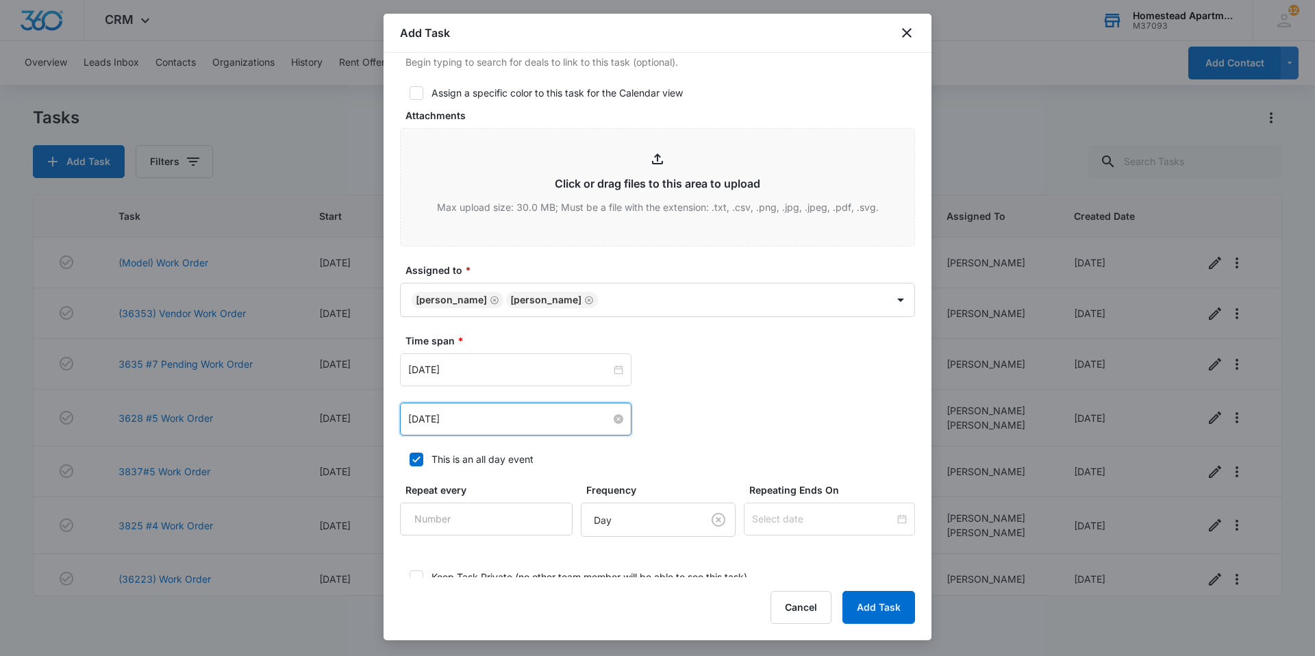
click at [497, 425] on input "[DATE]" at bounding box center [509, 419] width 203 height 15
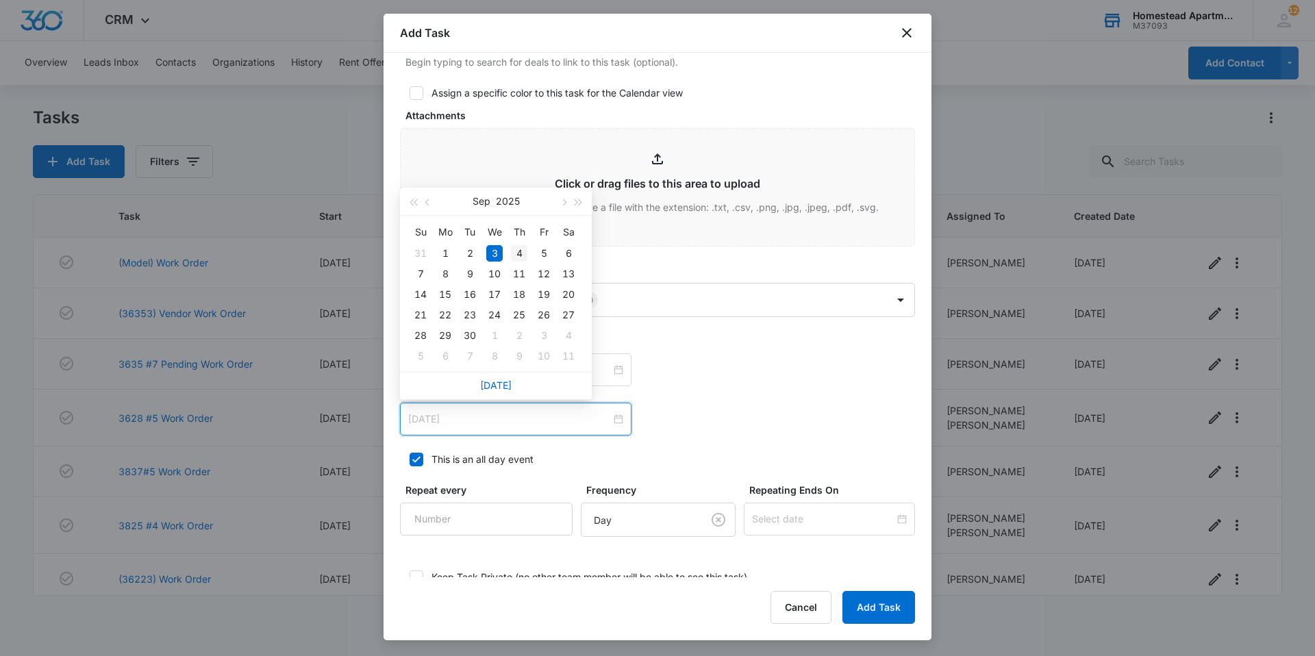
type input "[DATE]"
click at [518, 259] on div "4" at bounding box center [519, 253] width 16 height 16
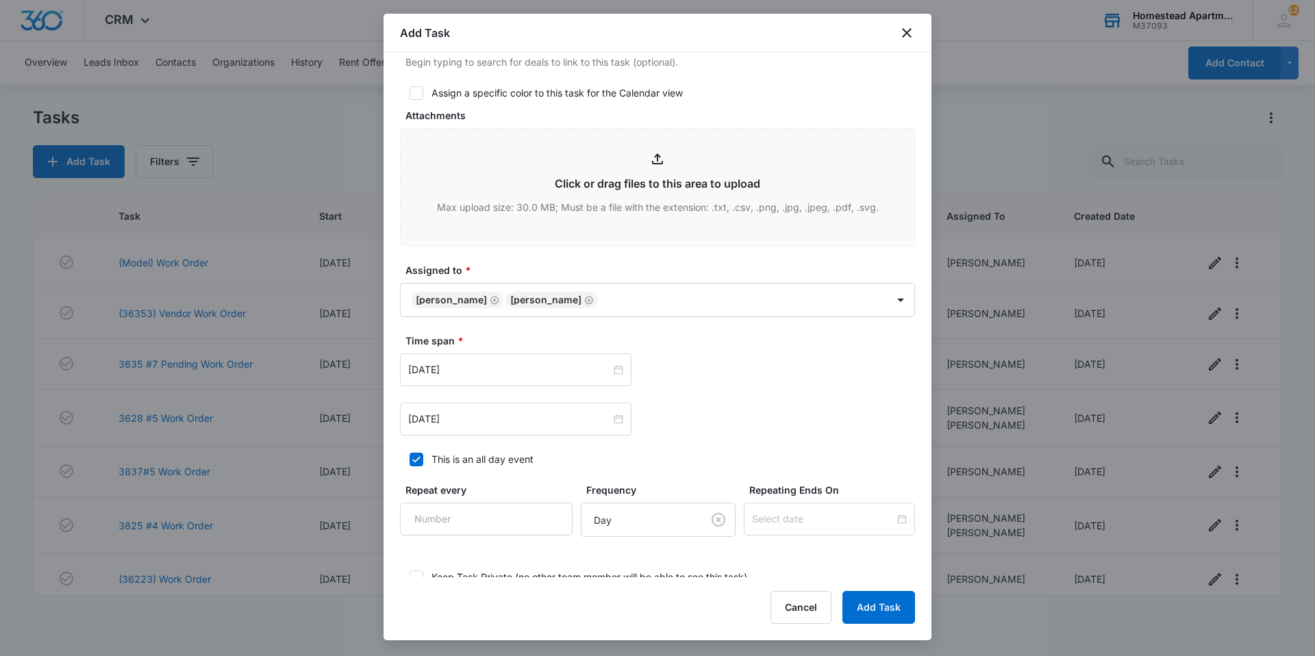
click at [731, 374] on div "[DATE] [DATE] Su Mo Tu We Th Fr Sa 31 1 2 3 4 5 6 7 8 9 10 11 12 13 14 15 16 17…" at bounding box center [657, 369] width 515 height 33
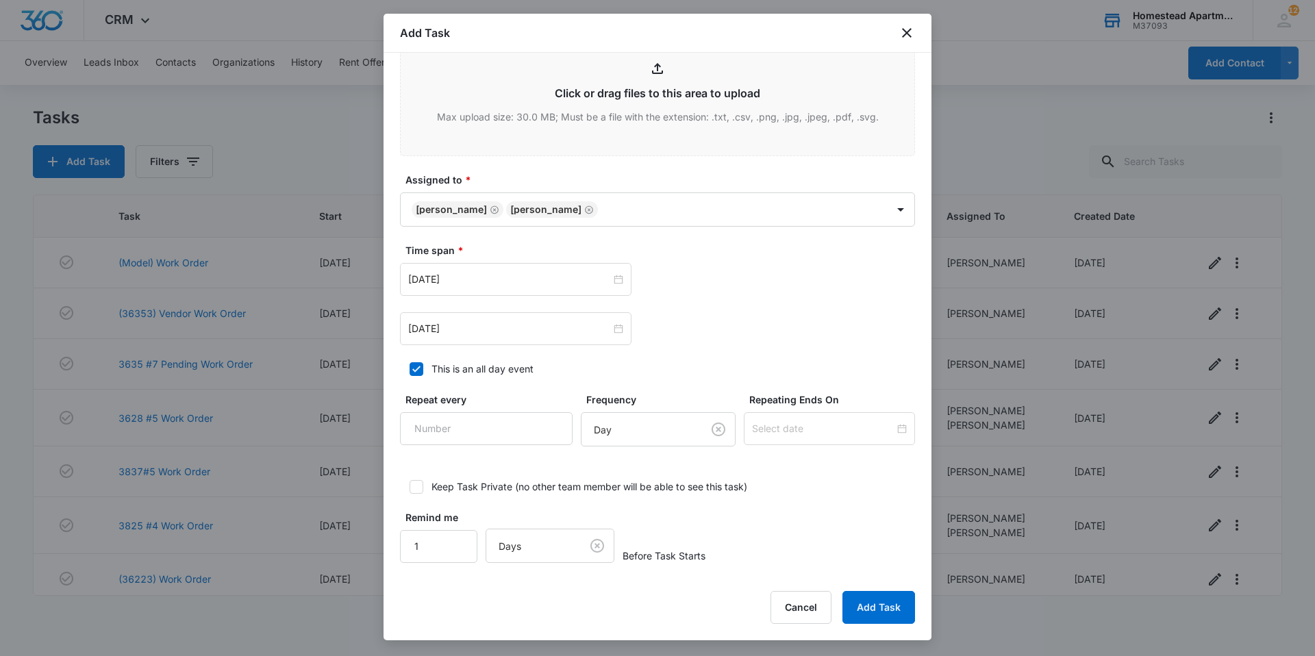
scroll to position [709, 0]
click at [869, 611] on button "Add Task" at bounding box center [879, 607] width 73 height 33
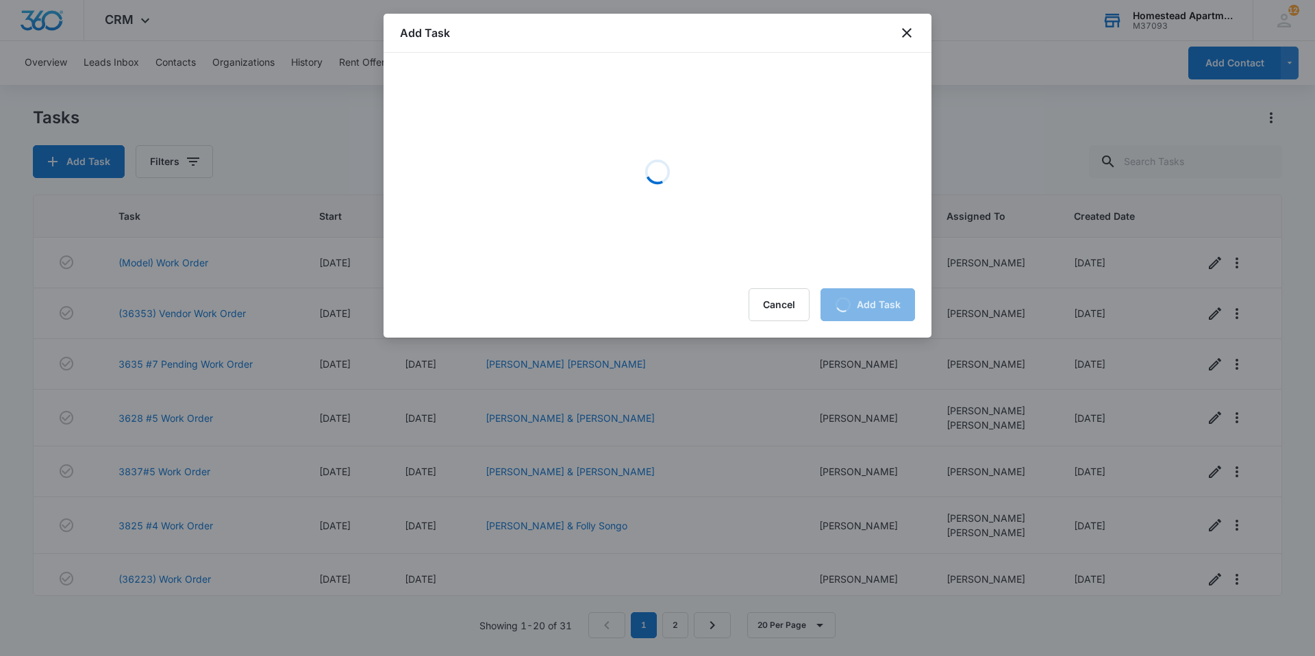
scroll to position [0, 0]
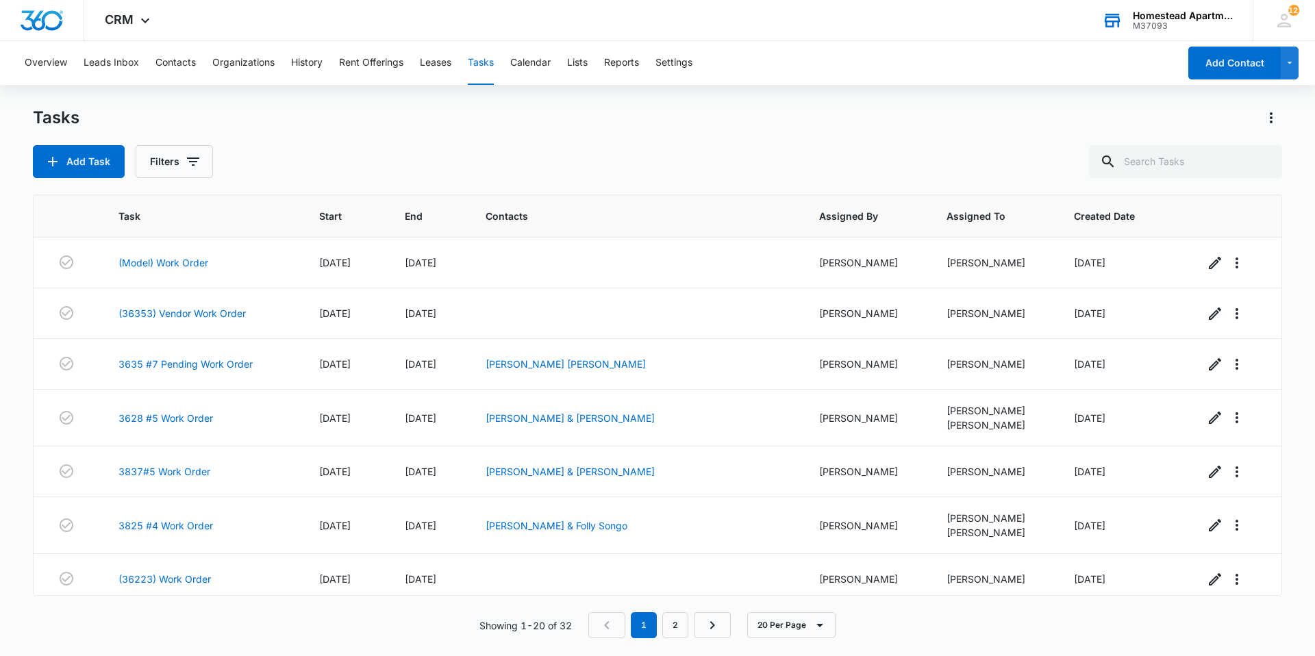
click at [685, 164] on div "Add Task Filters" at bounding box center [658, 161] width 1250 height 33
